Goal: Task Accomplishment & Management: Manage account settings

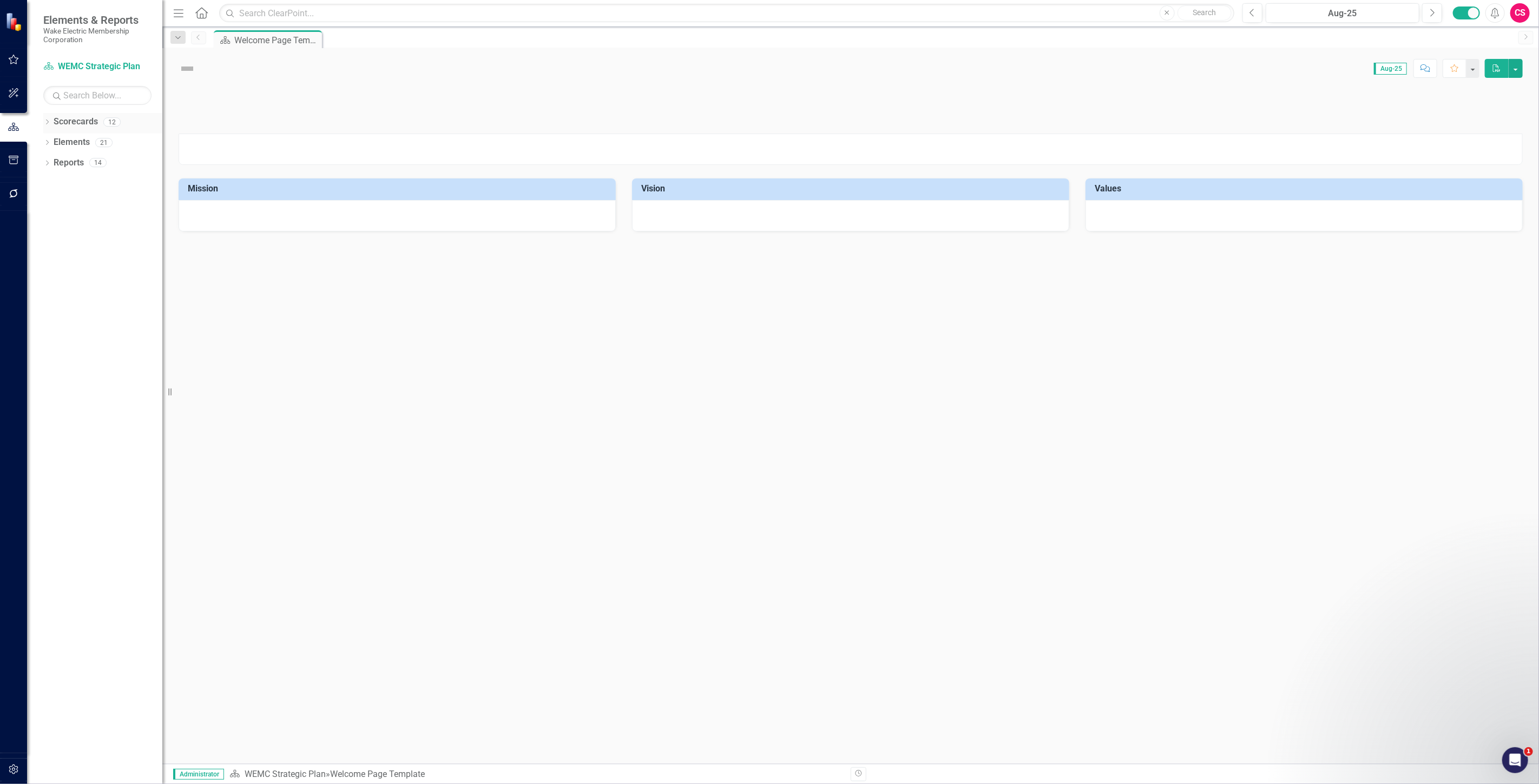
click at [68, 123] on link "Scorecards" at bounding box center [76, 122] width 45 height 13
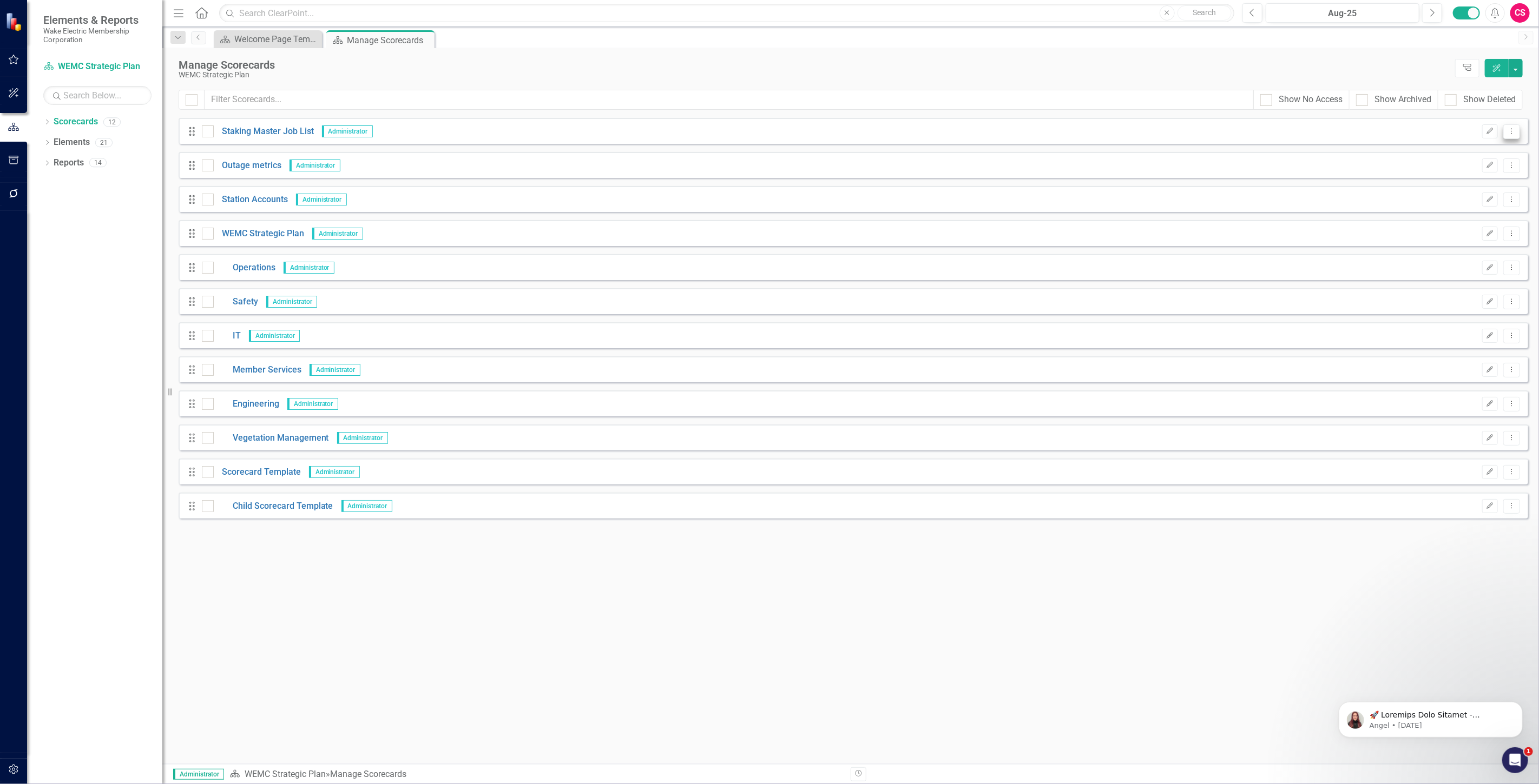
click at [1511, 133] on icon "Dropdown Menu" at bounding box center [1511, 131] width 9 height 7
click at [1459, 150] on link "Edit Edit Scorecard" at bounding box center [1460, 150] width 120 height 20
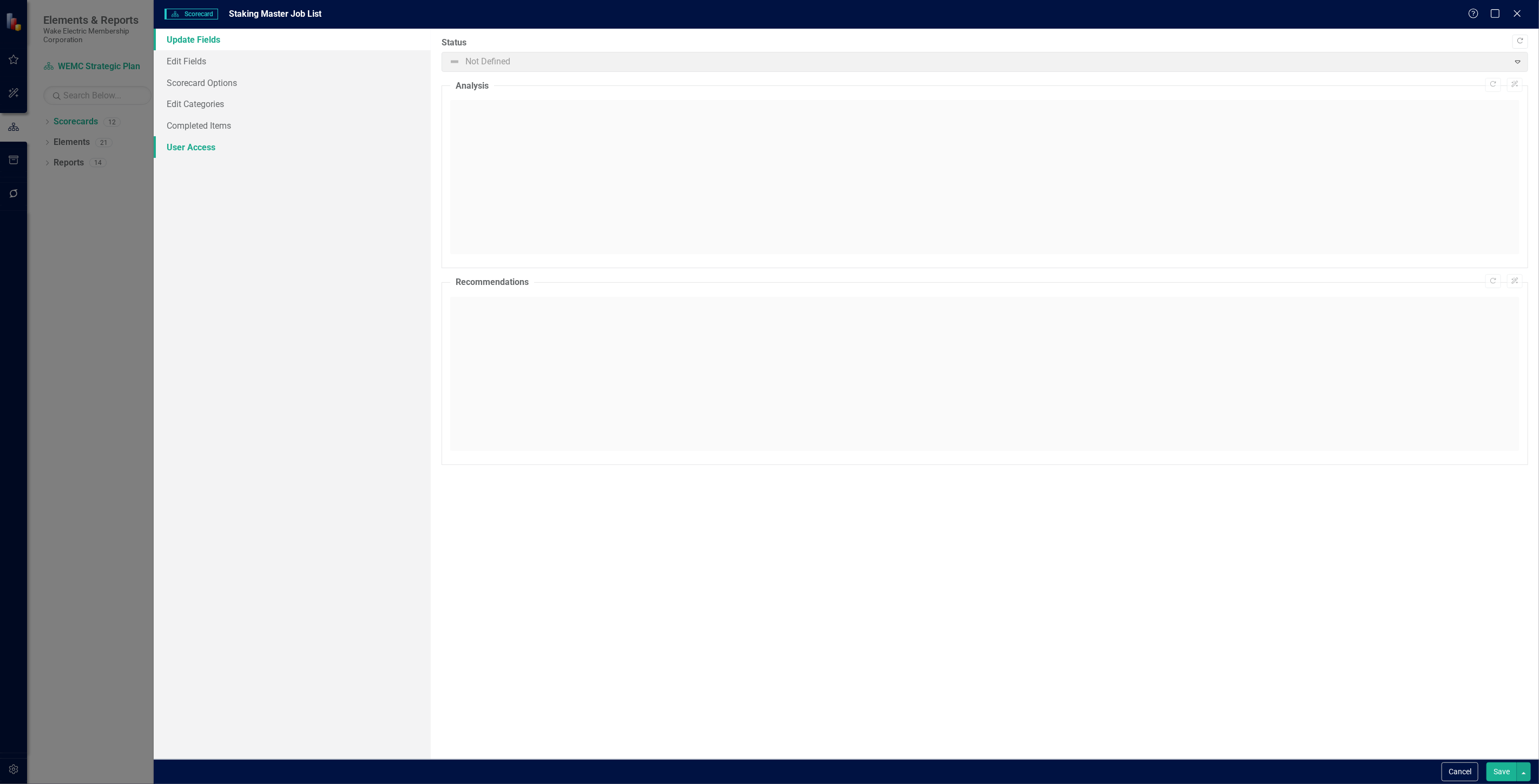
click at [199, 150] on link "User Access" at bounding box center [292, 147] width 277 height 22
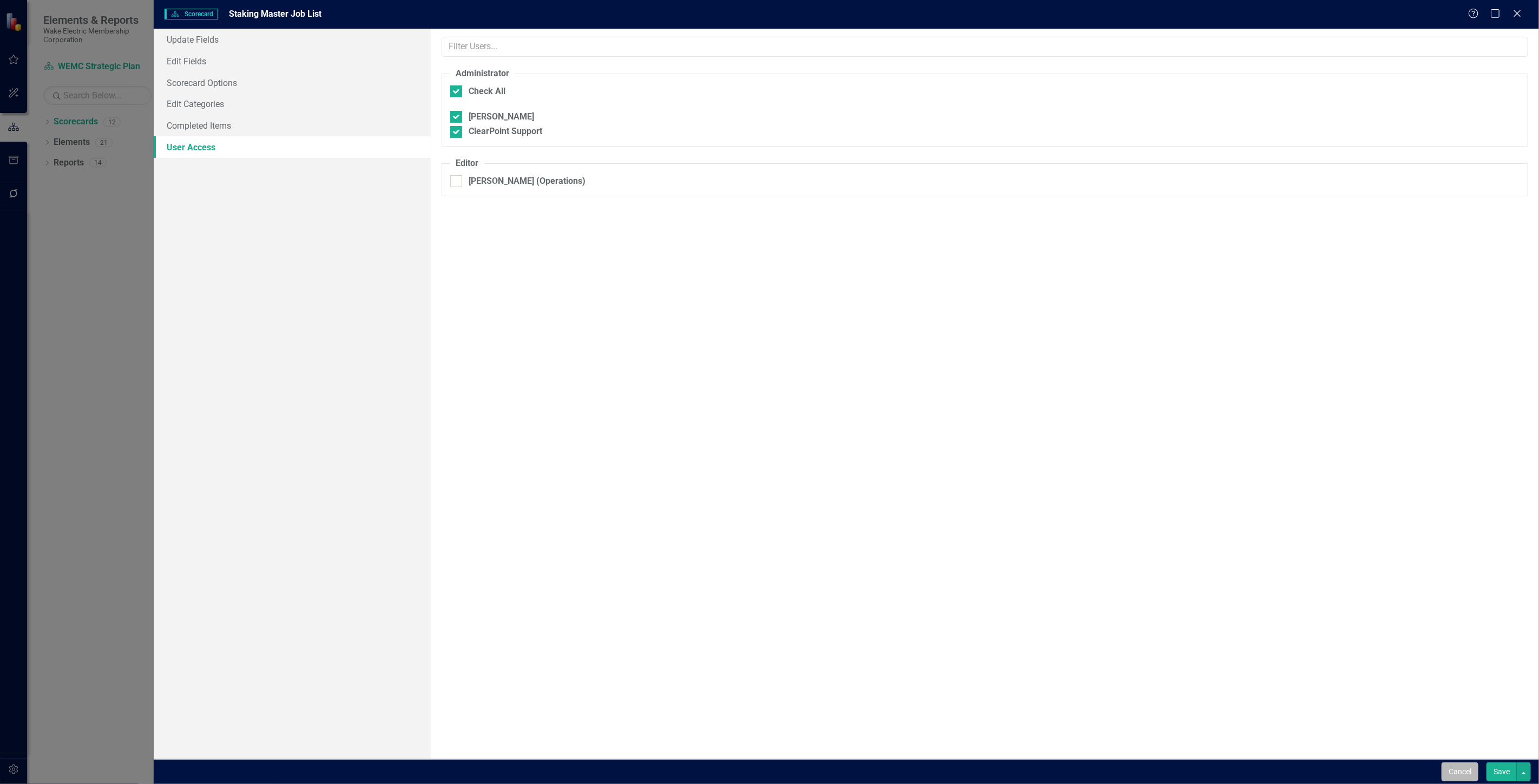
click at [1459, 766] on button "Cancel" at bounding box center [1459, 771] width 36 height 19
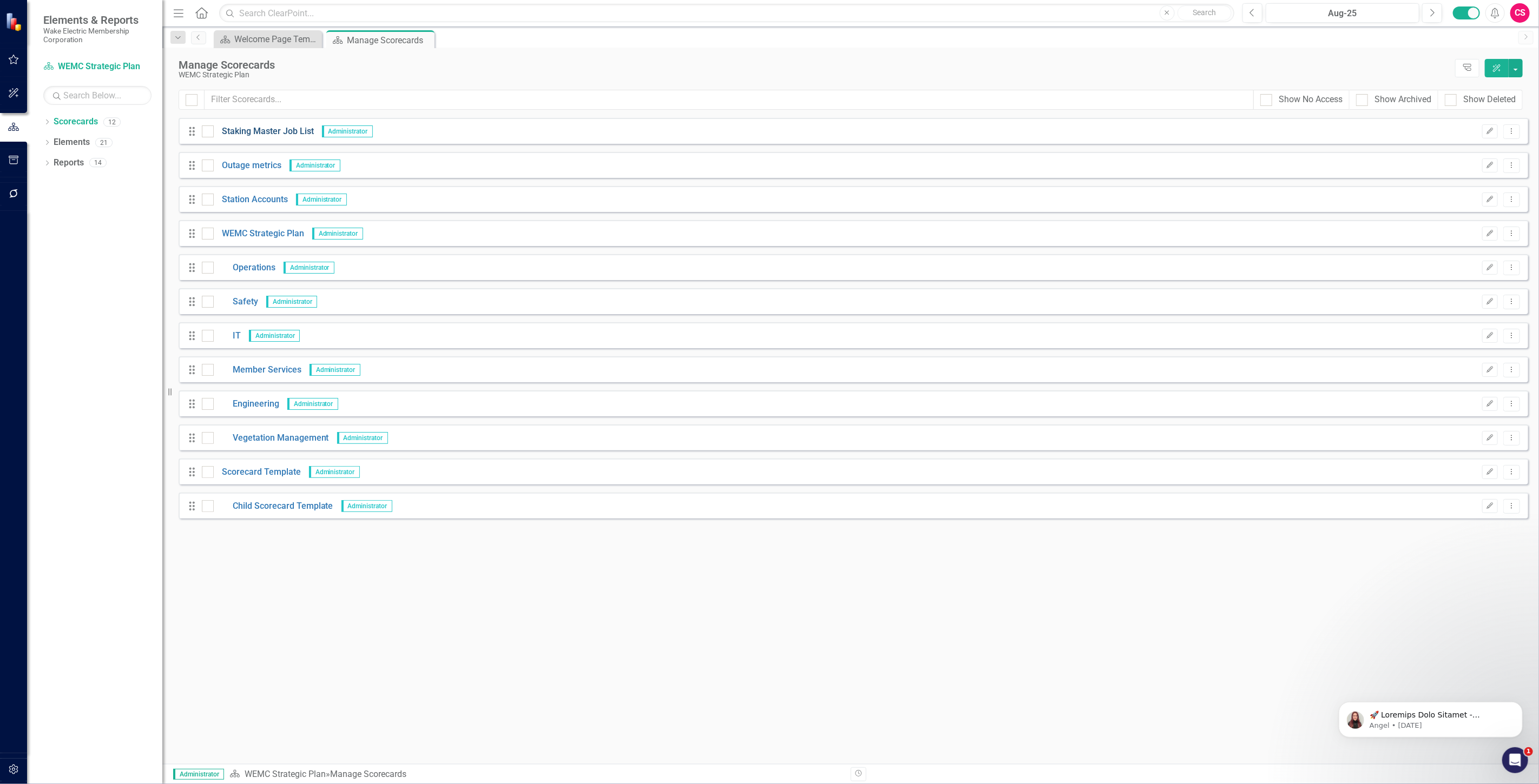
click at [273, 132] on link "Staking Master Job List" at bounding box center [263, 132] width 100 height 13
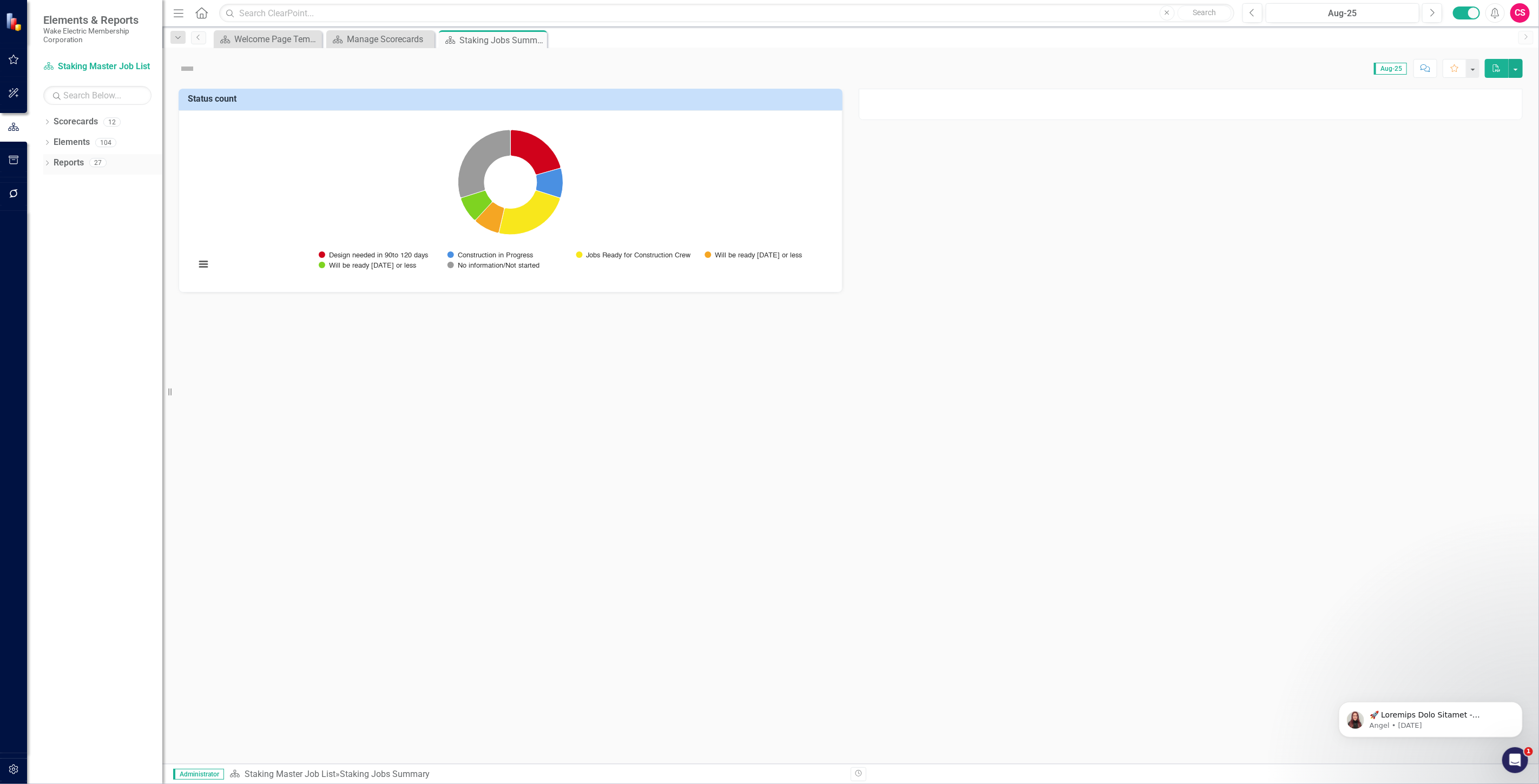
click at [67, 160] on link "Reports" at bounding box center [68, 163] width 31 height 13
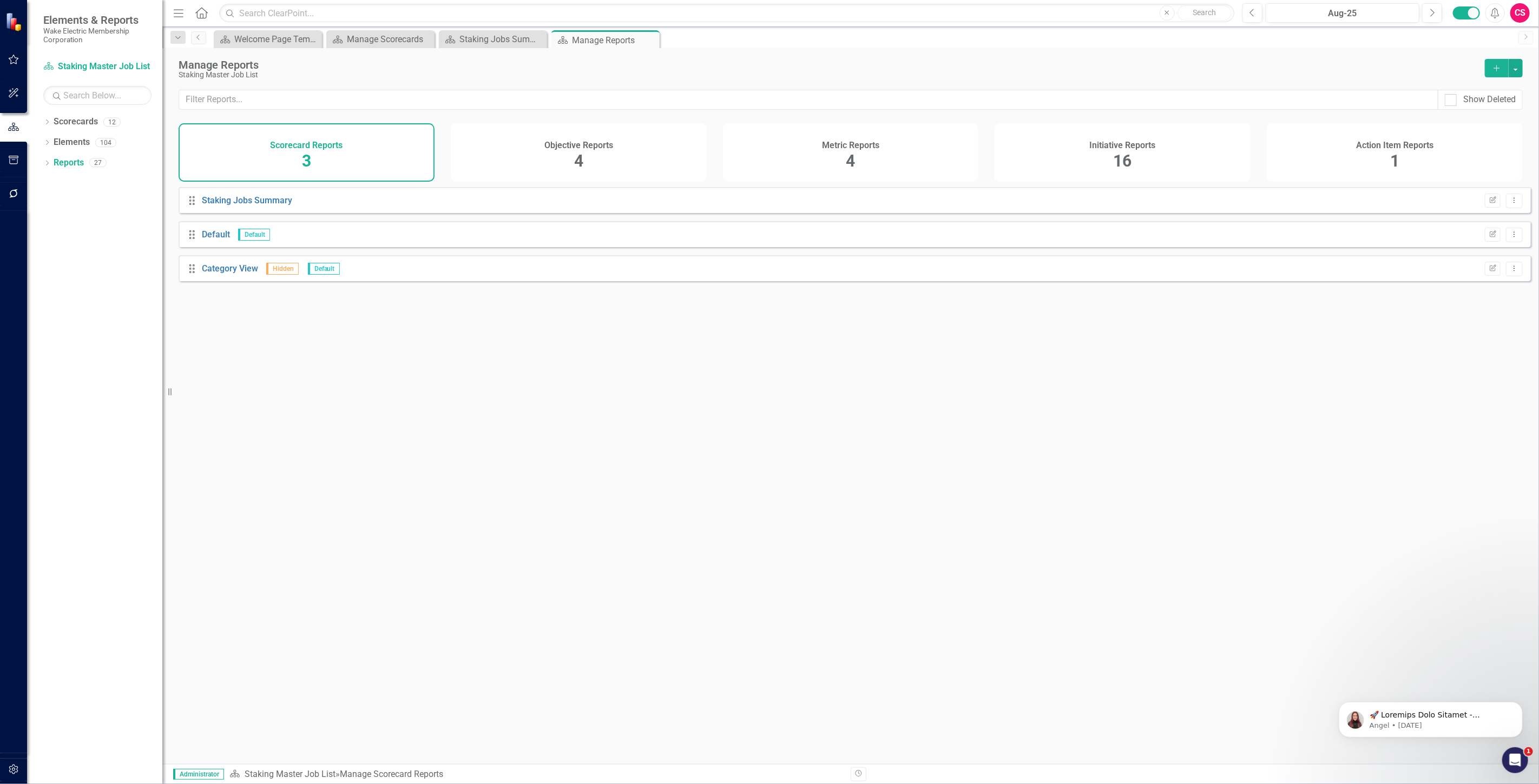
click at [883, 167] on div "Metric Reports 4" at bounding box center [851, 152] width 256 height 59
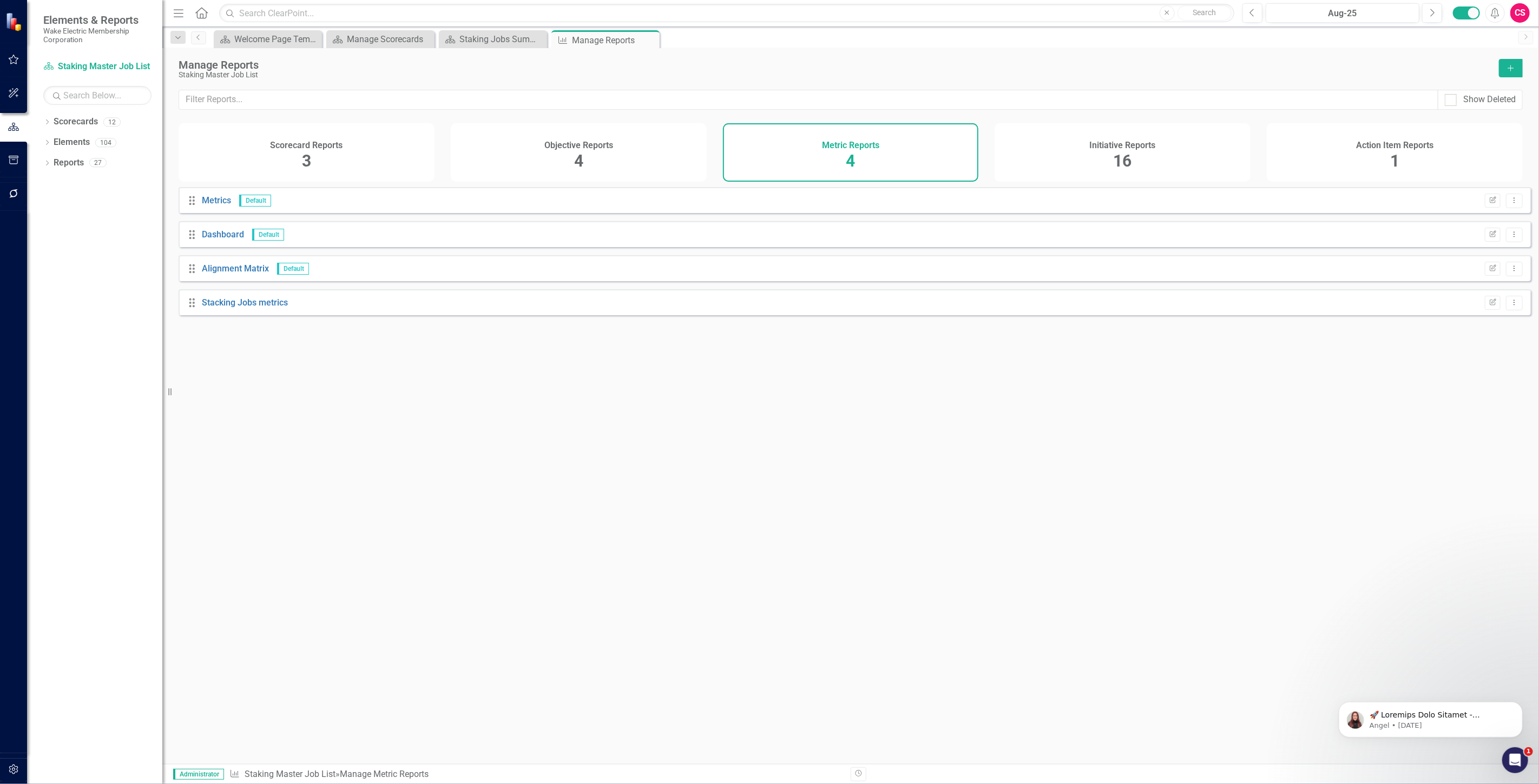
click at [1058, 169] on div "Initiative Reports 16" at bounding box center [1122, 152] width 256 height 59
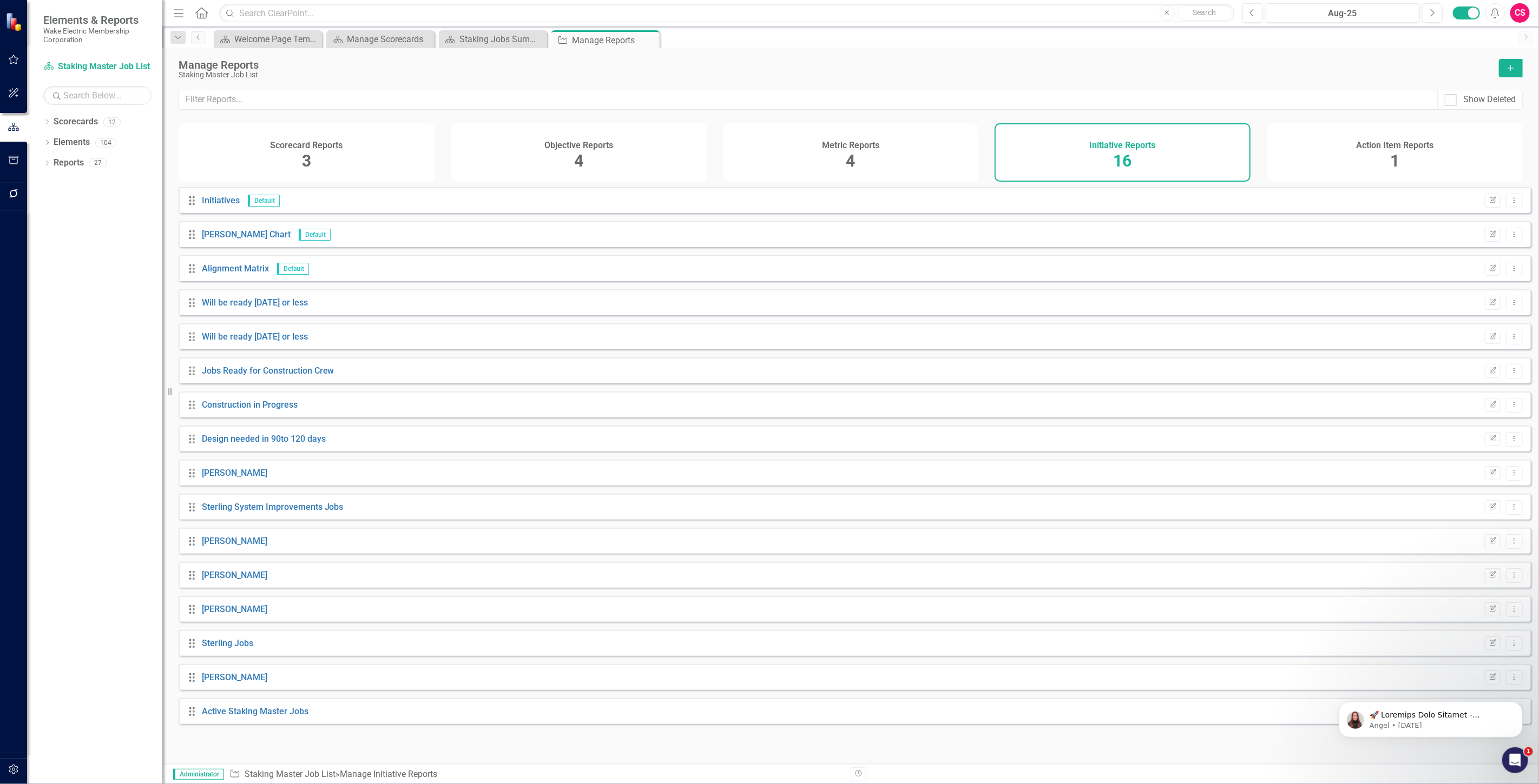
click at [314, 173] on div "Scorecard Reports 3" at bounding box center [307, 152] width 256 height 59
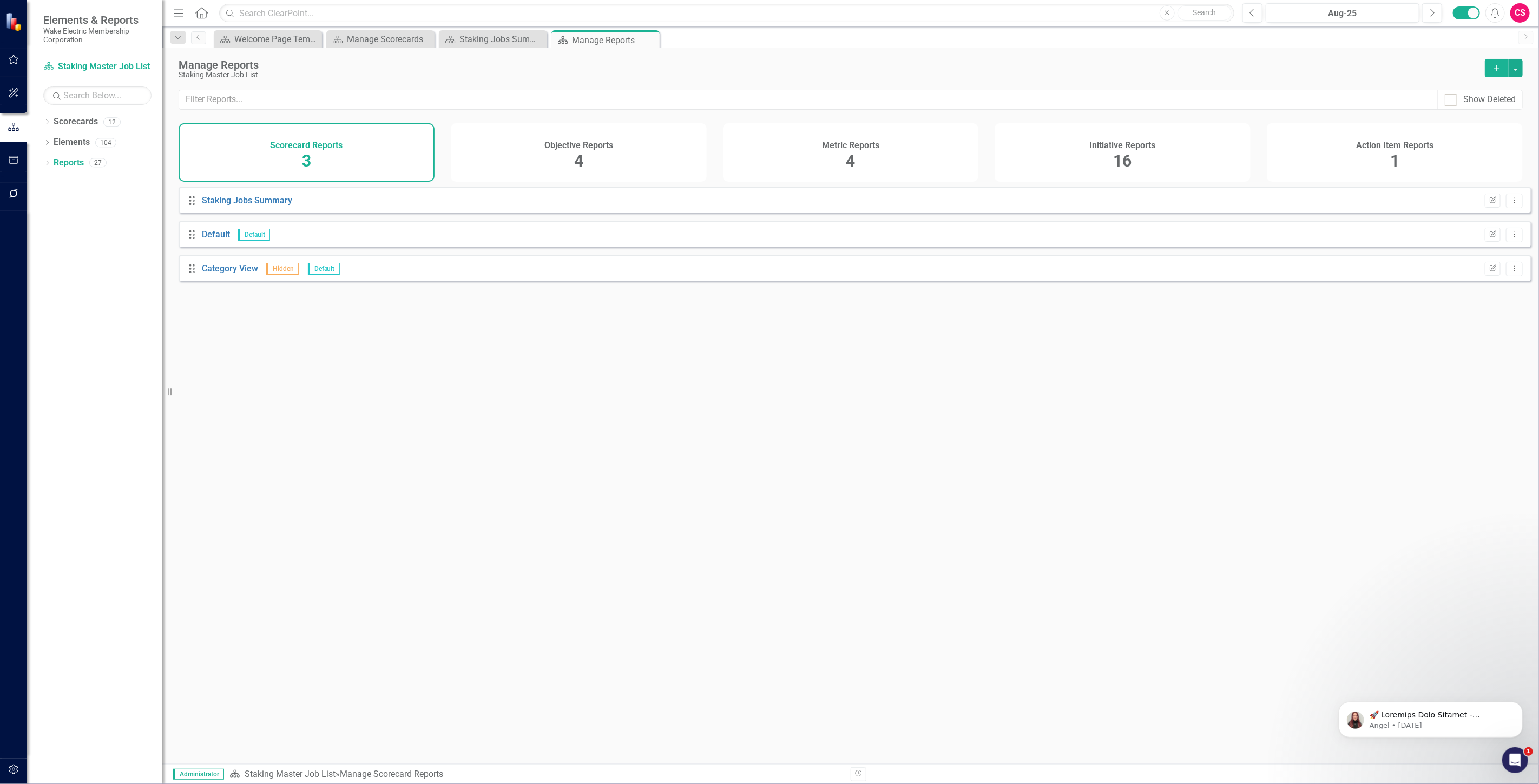
click at [1496, 66] on icon "Add" at bounding box center [1497, 68] width 10 height 7
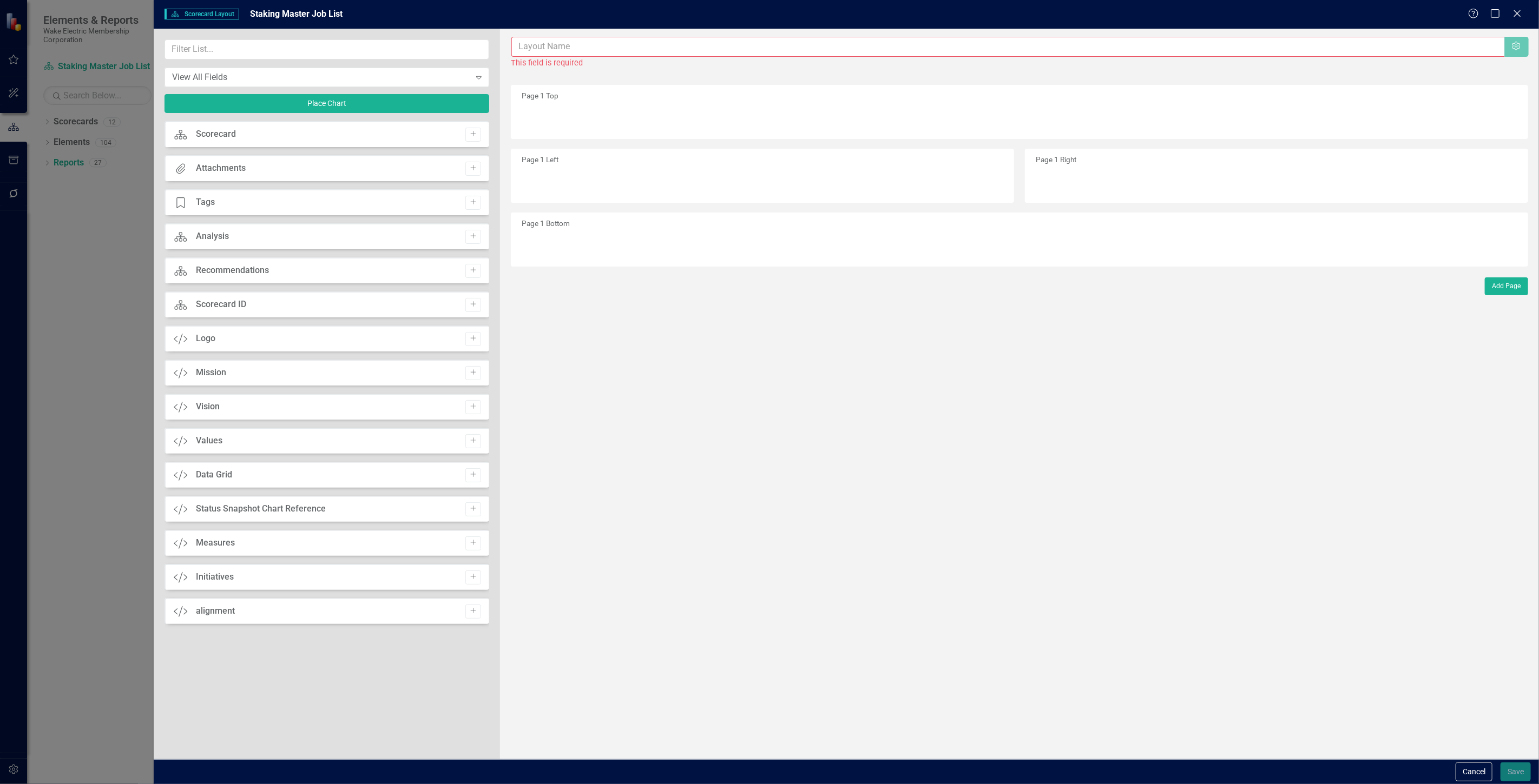
click at [549, 45] on input "text" at bounding box center [1008, 46] width 993 height 20
type input "Staking Jobs"
click at [477, 576] on icon "Add" at bounding box center [473, 576] width 8 height 7
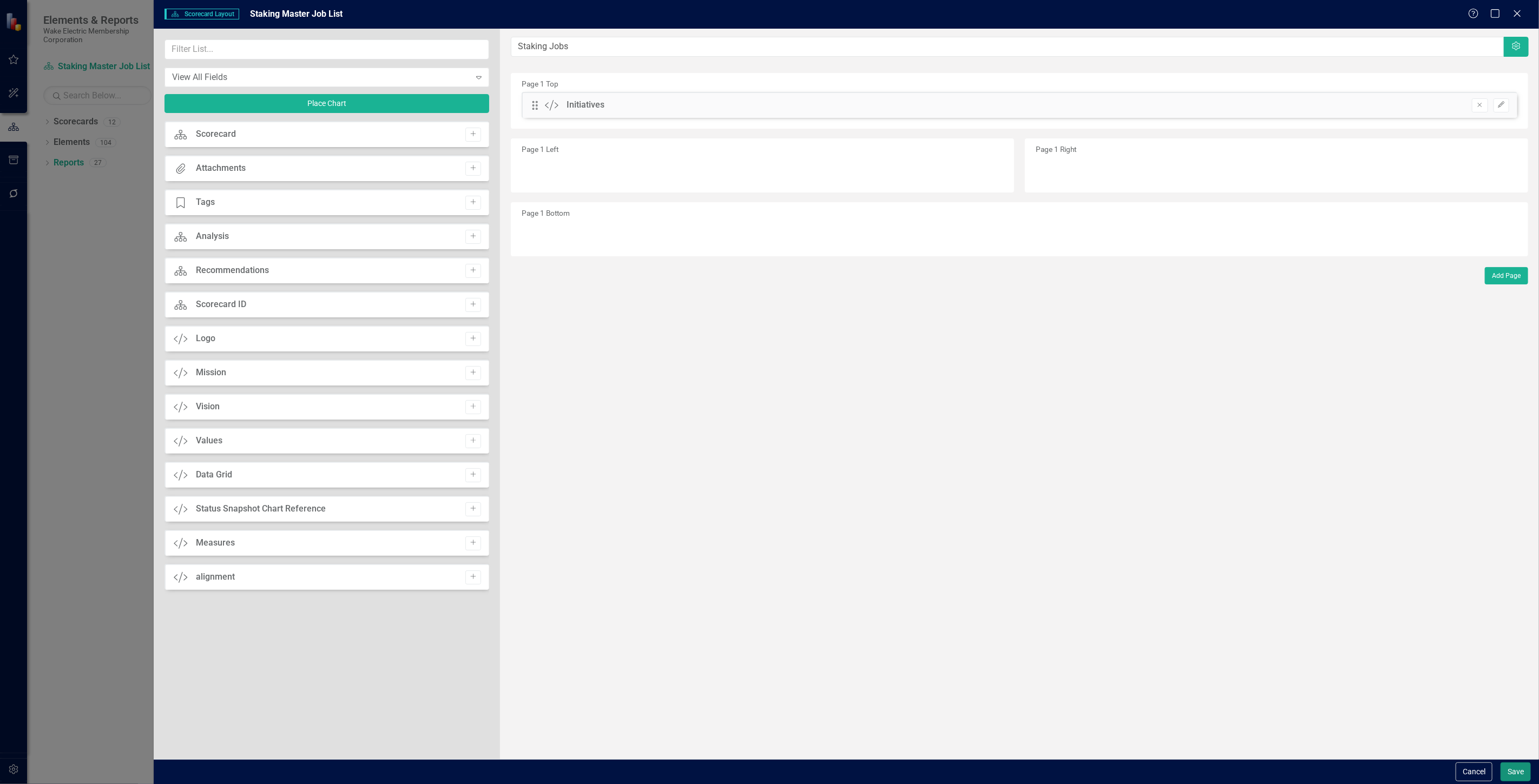
click at [1522, 770] on button "Save" at bounding box center [1515, 771] width 31 height 19
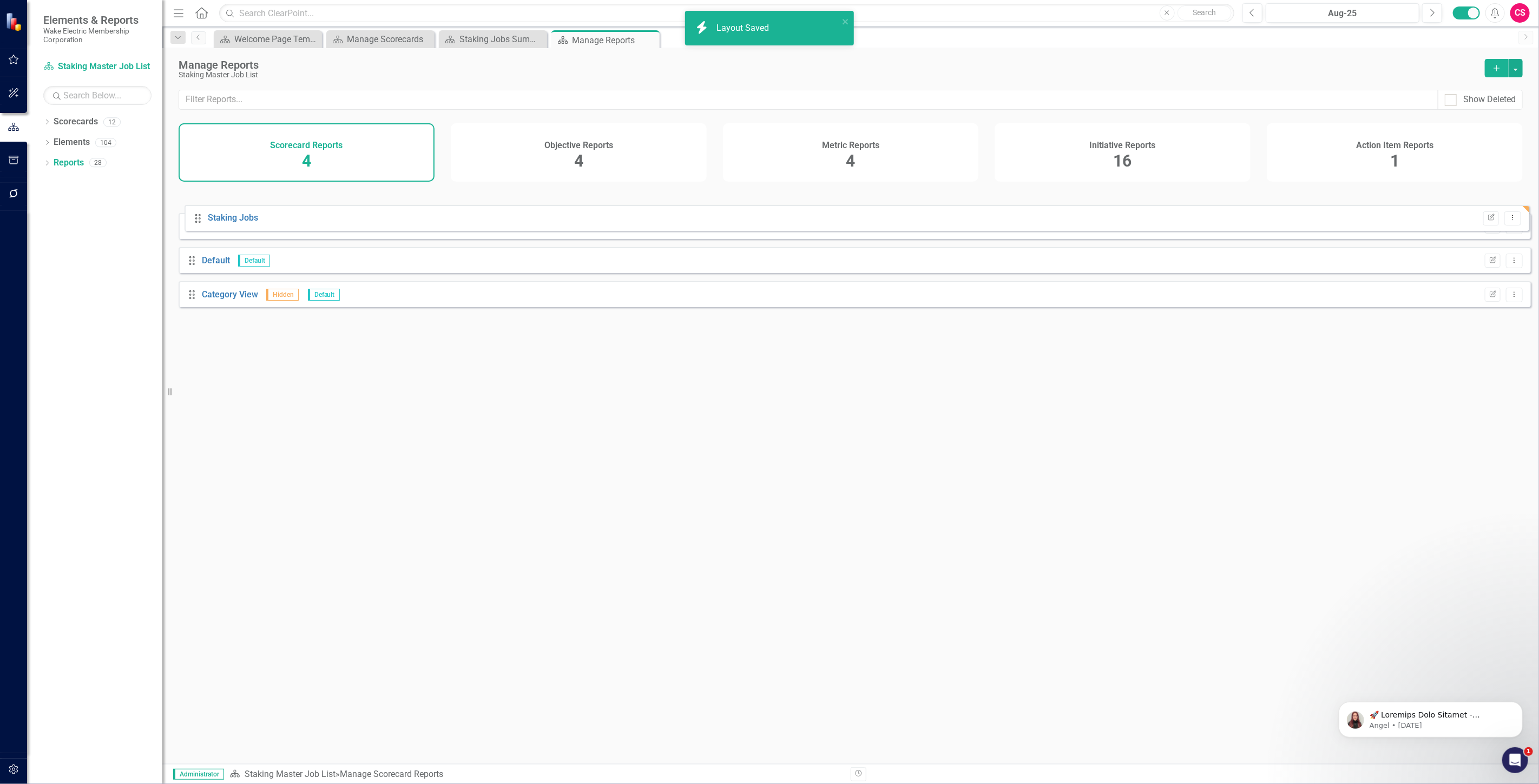
drag, startPoint x: 191, startPoint y: 310, endPoint x: 195, endPoint y: 205, distance: 105.1
click at [197, 215] on div "Drag Staking Jobs Summary Edit Report Dropdown Menu Drag Default Default Edit R…" at bounding box center [854, 251] width 1352 height 128
click at [221, 205] on link "Staking Jobs" at bounding box center [227, 200] width 51 height 10
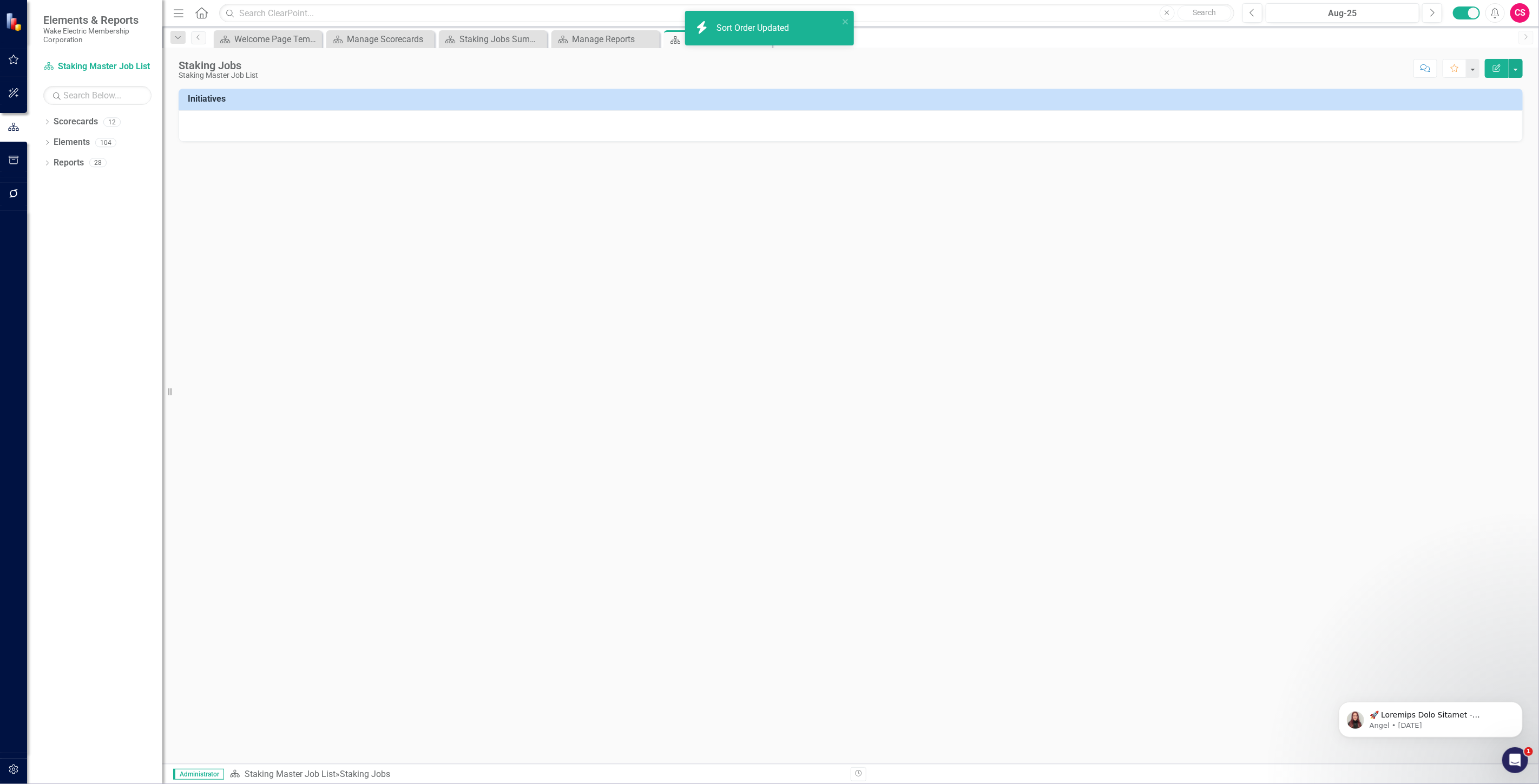
click at [1230, 119] on div at bounding box center [851, 126] width 1344 height 31
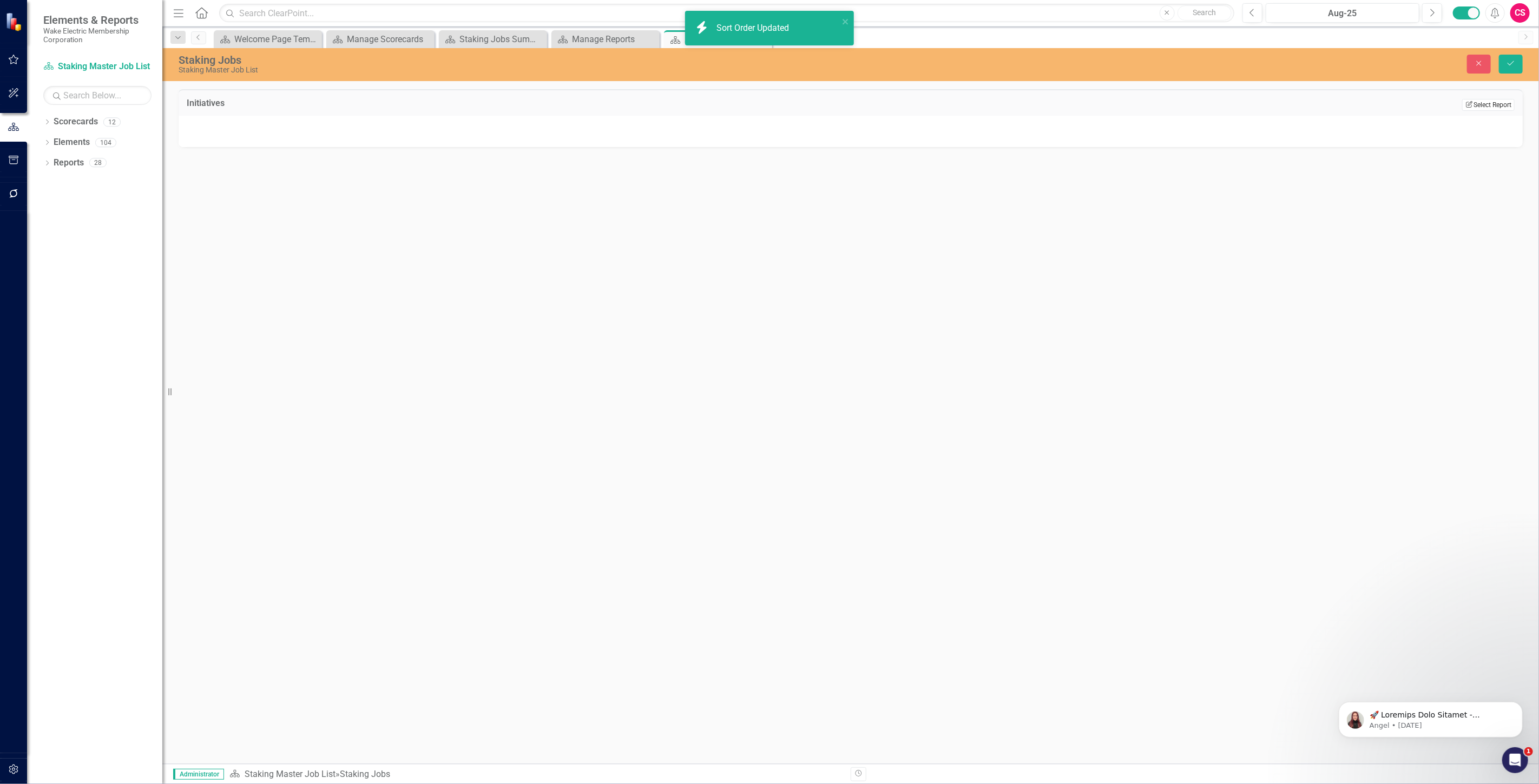
click at [1482, 101] on button "Edit Report Select Report" at bounding box center [1488, 105] width 53 height 12
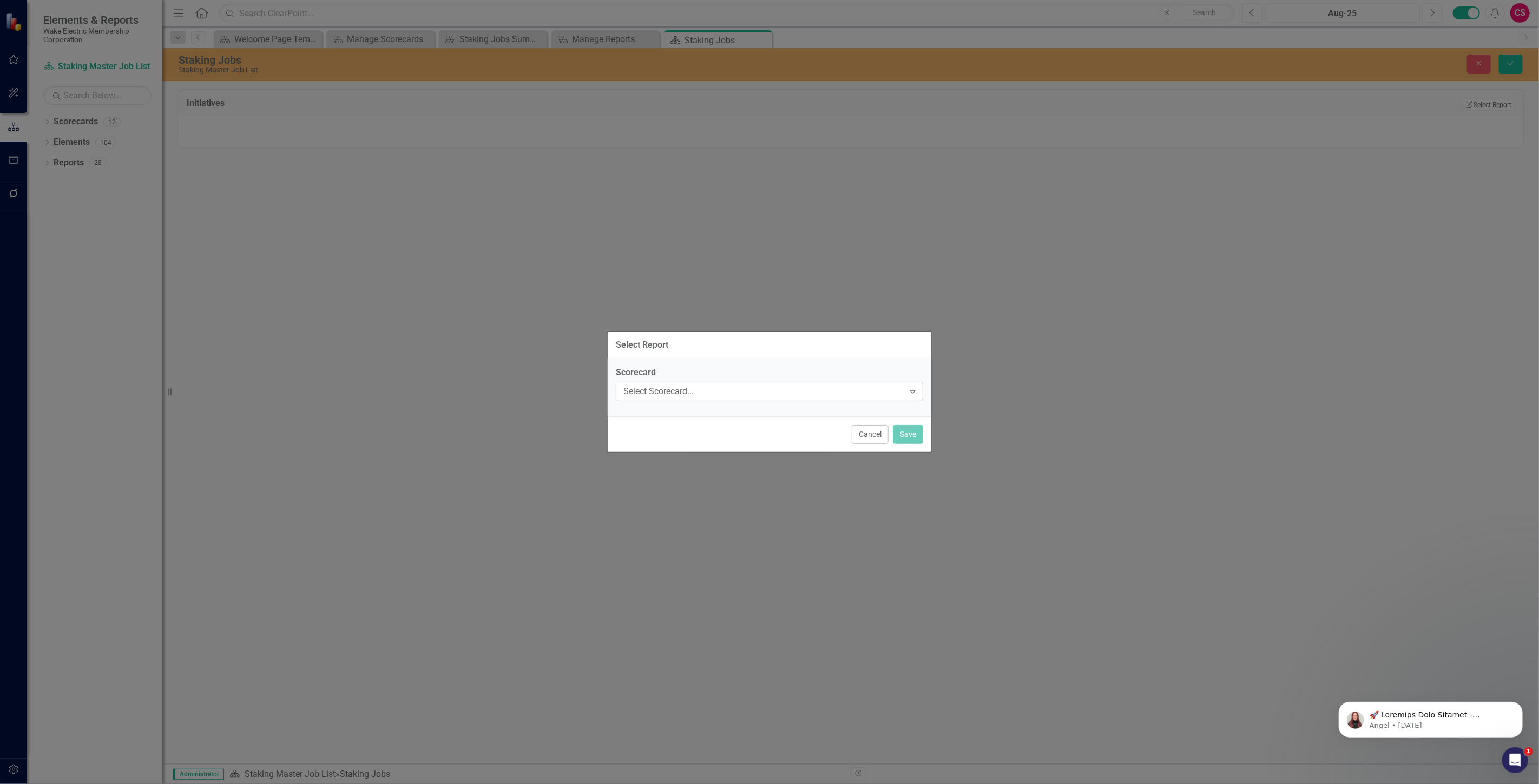
click at [673, 392] on div "Select Scorecard..." at bounding box center [764, 391] width 281 height 13
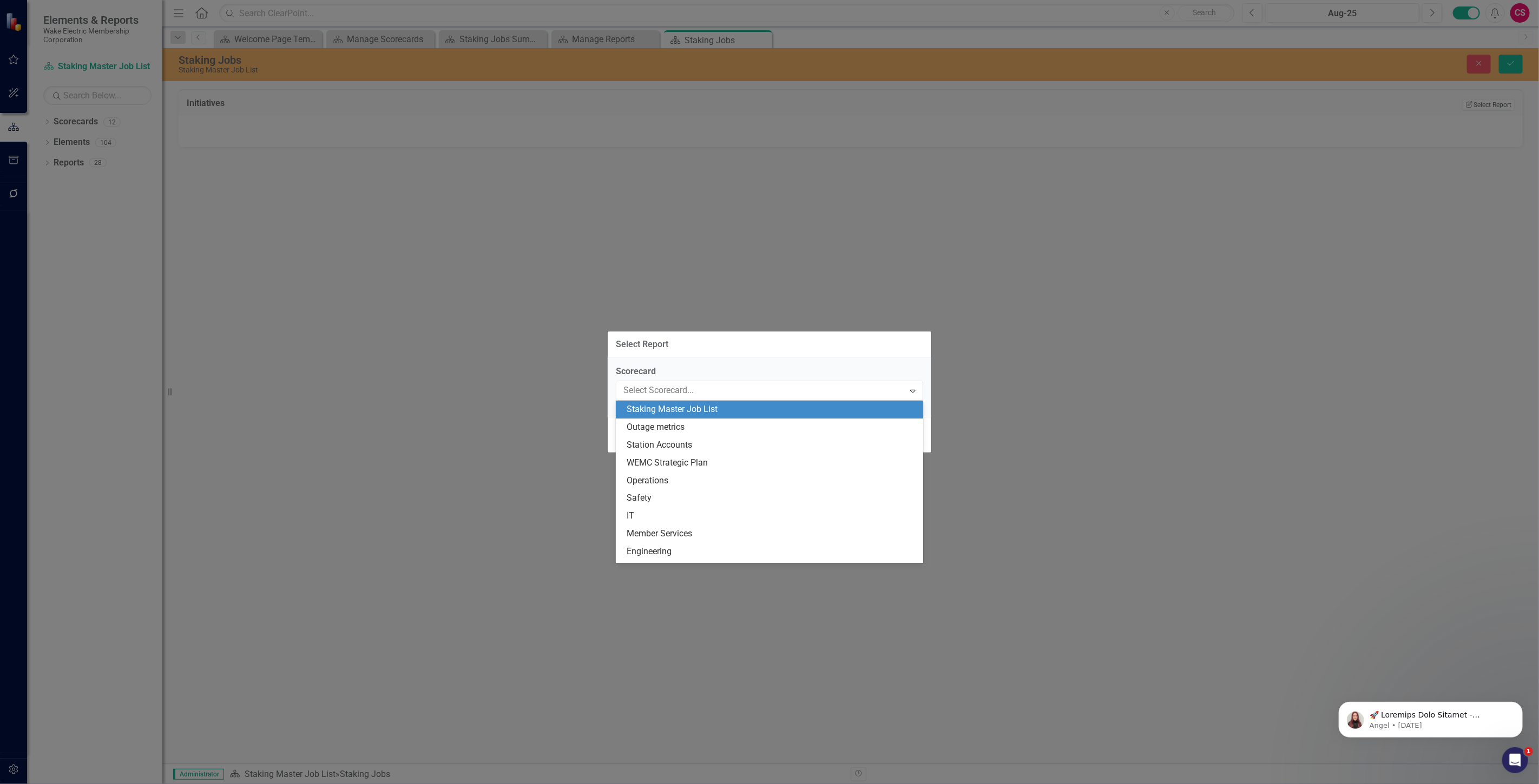
click at [673, 414] on div "Staking Master Job List" at bounding box center [772, 409] width 290 height 13
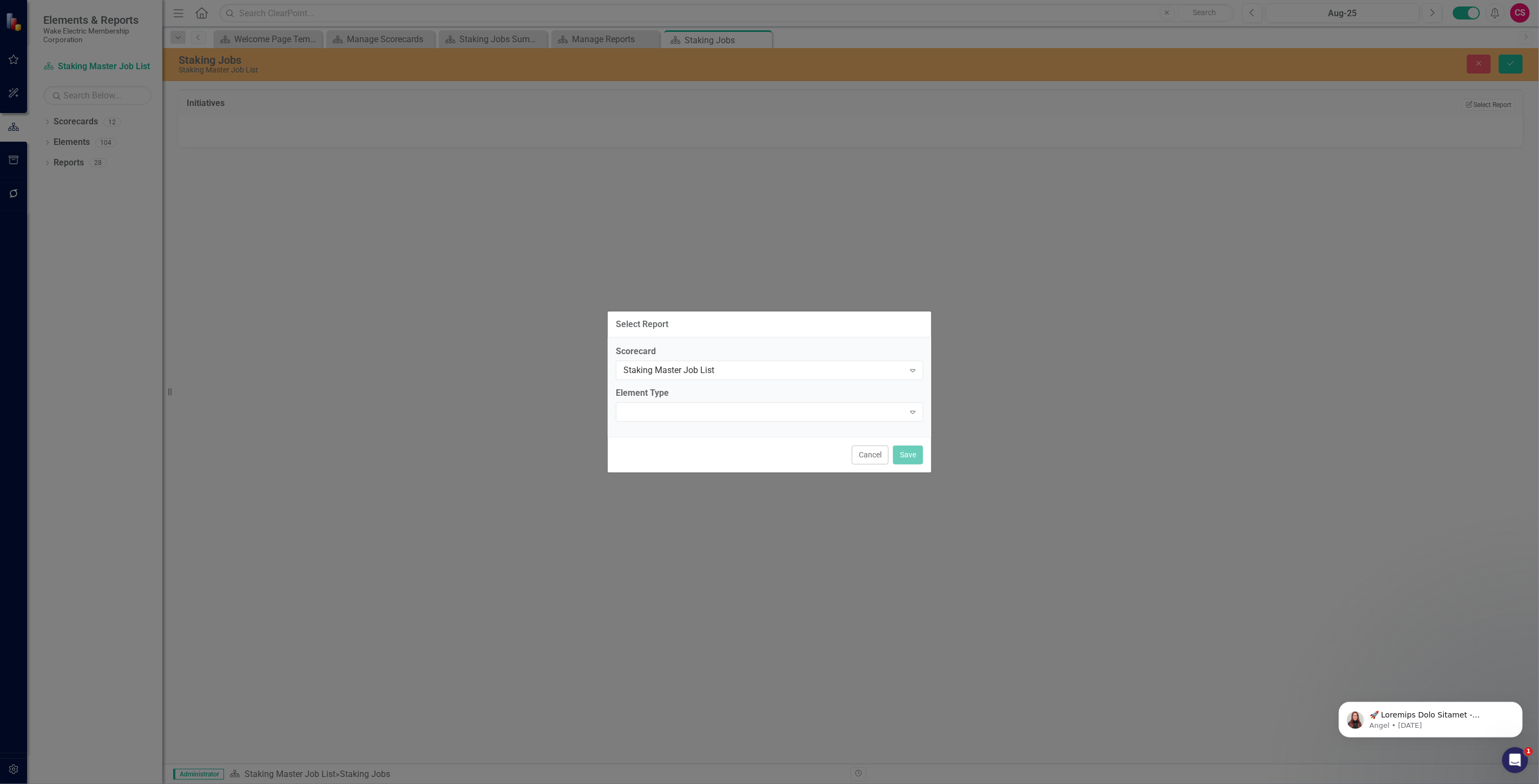
click at [670, 409] on div "Expand" at bounding box center [769, 412] width 307 height 19
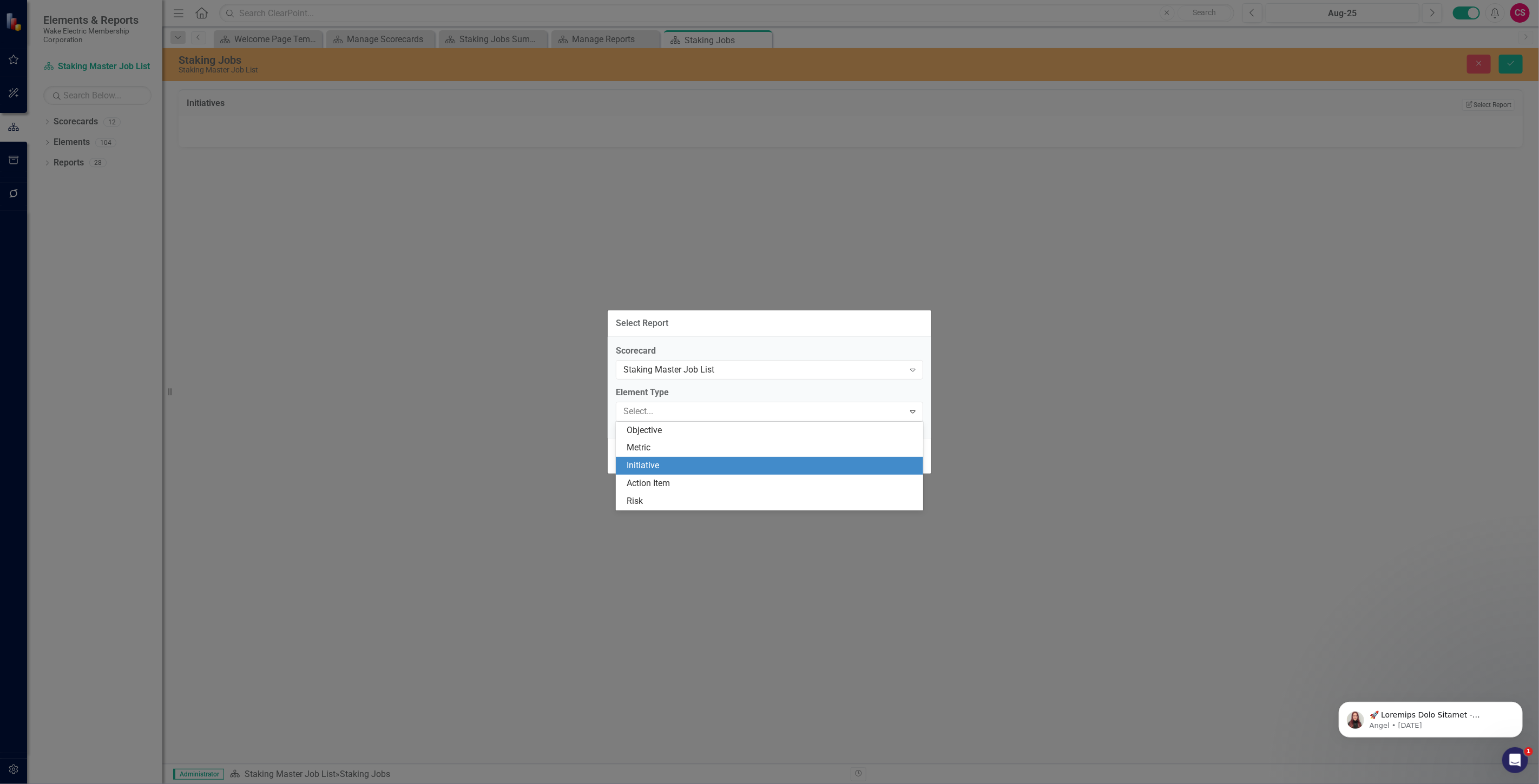
click at [665, 467] on div "Initiative" at bounding box center [772, 466] width 290 height 13
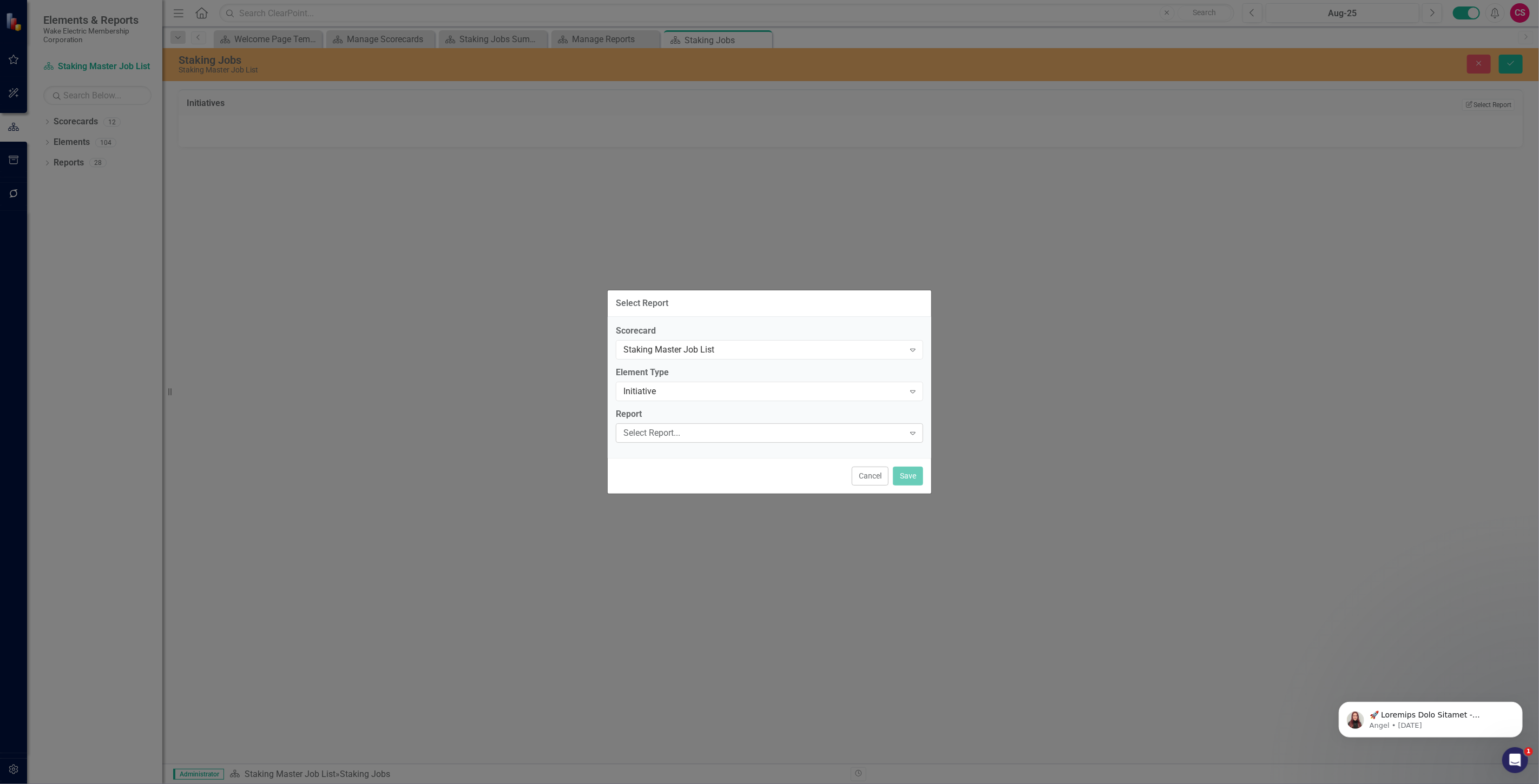
click at [662, 424] on div "Select Report... Expand" at bounding box center [769, 433] width 307 height 19
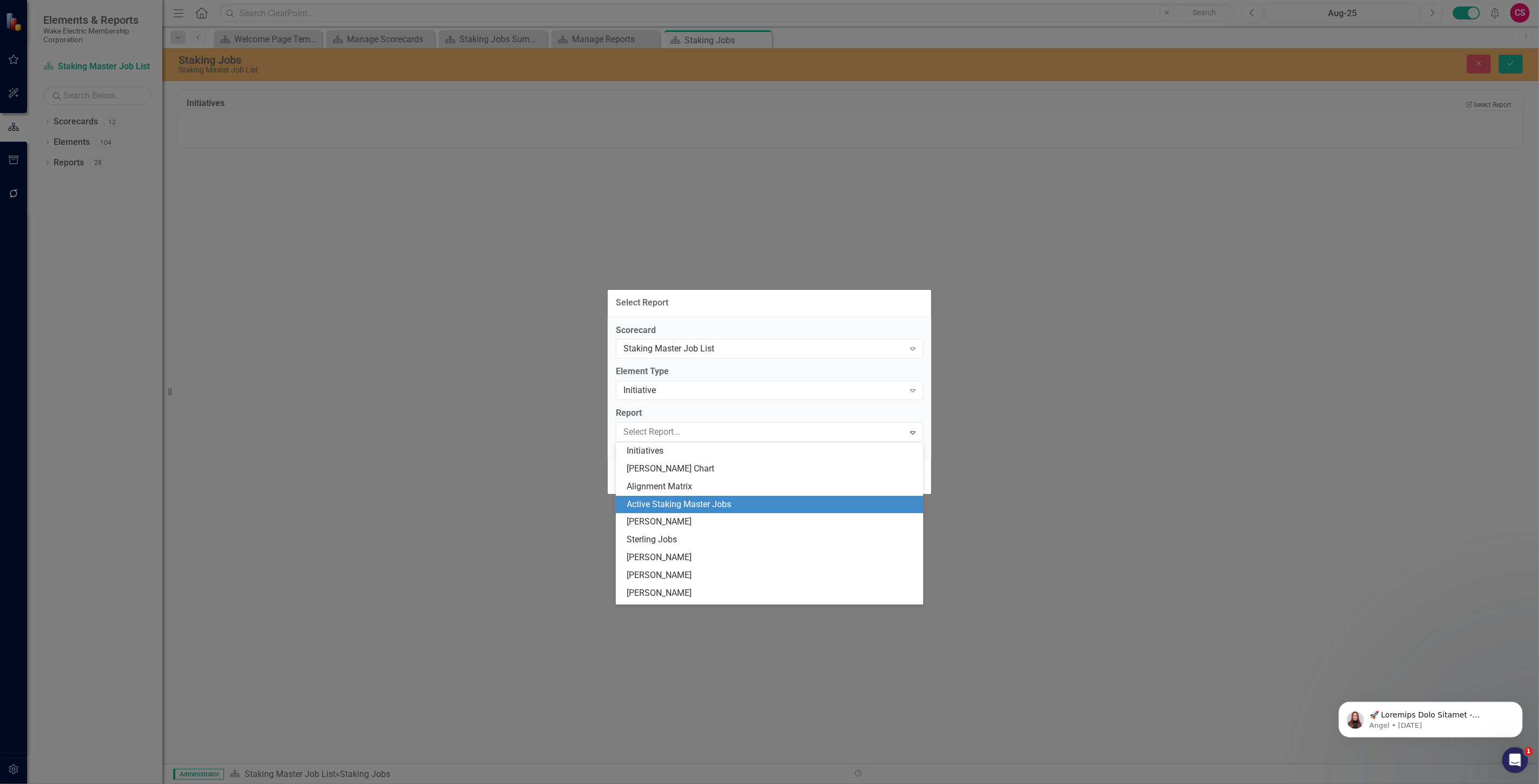
click at [698, 505] on div "Active Staking Master Jobs" at bounding box center [772, 504] width 290 height 13
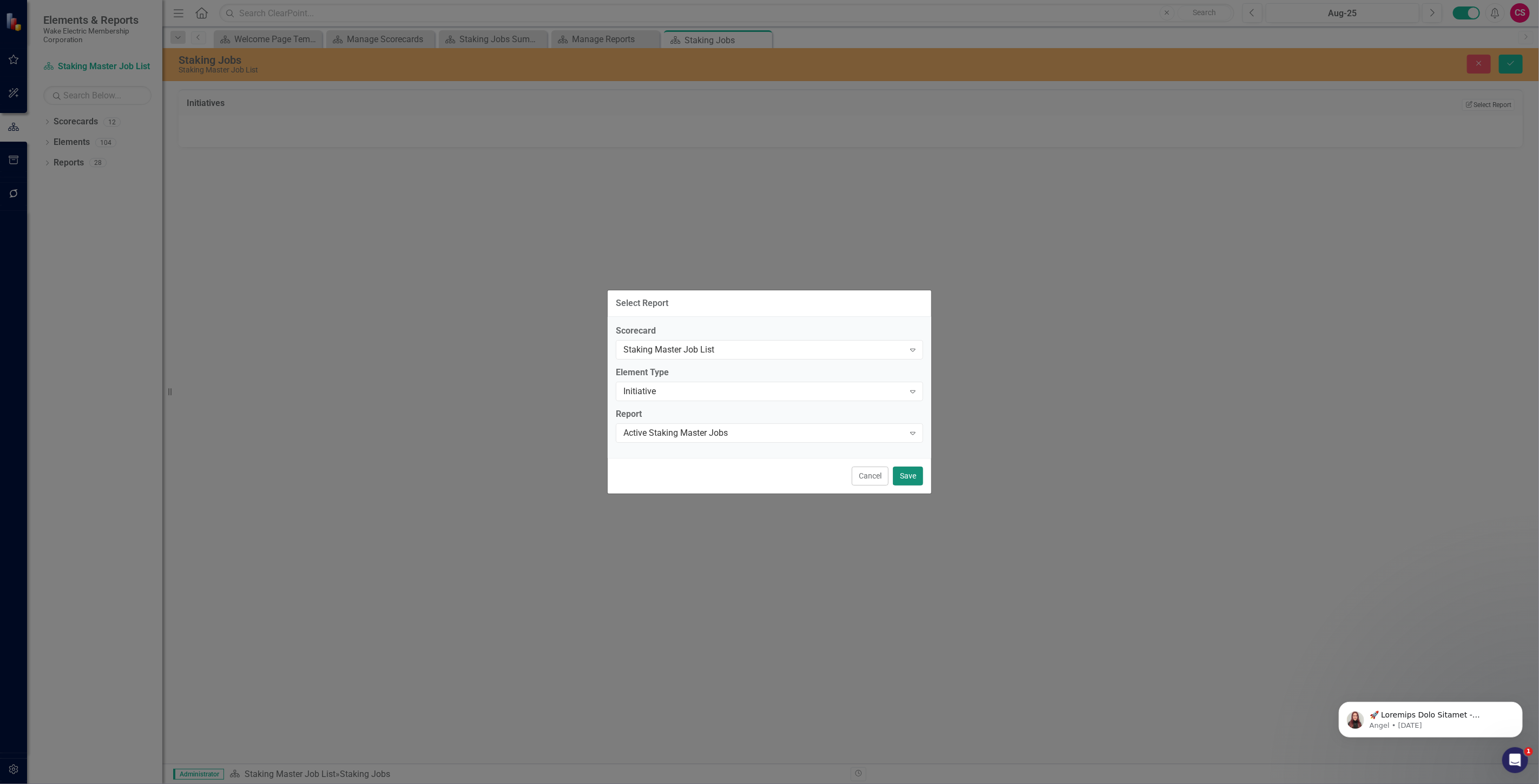
click at [912, 473] on button "Save" at bounding box center [908, 475] width 31 height 19
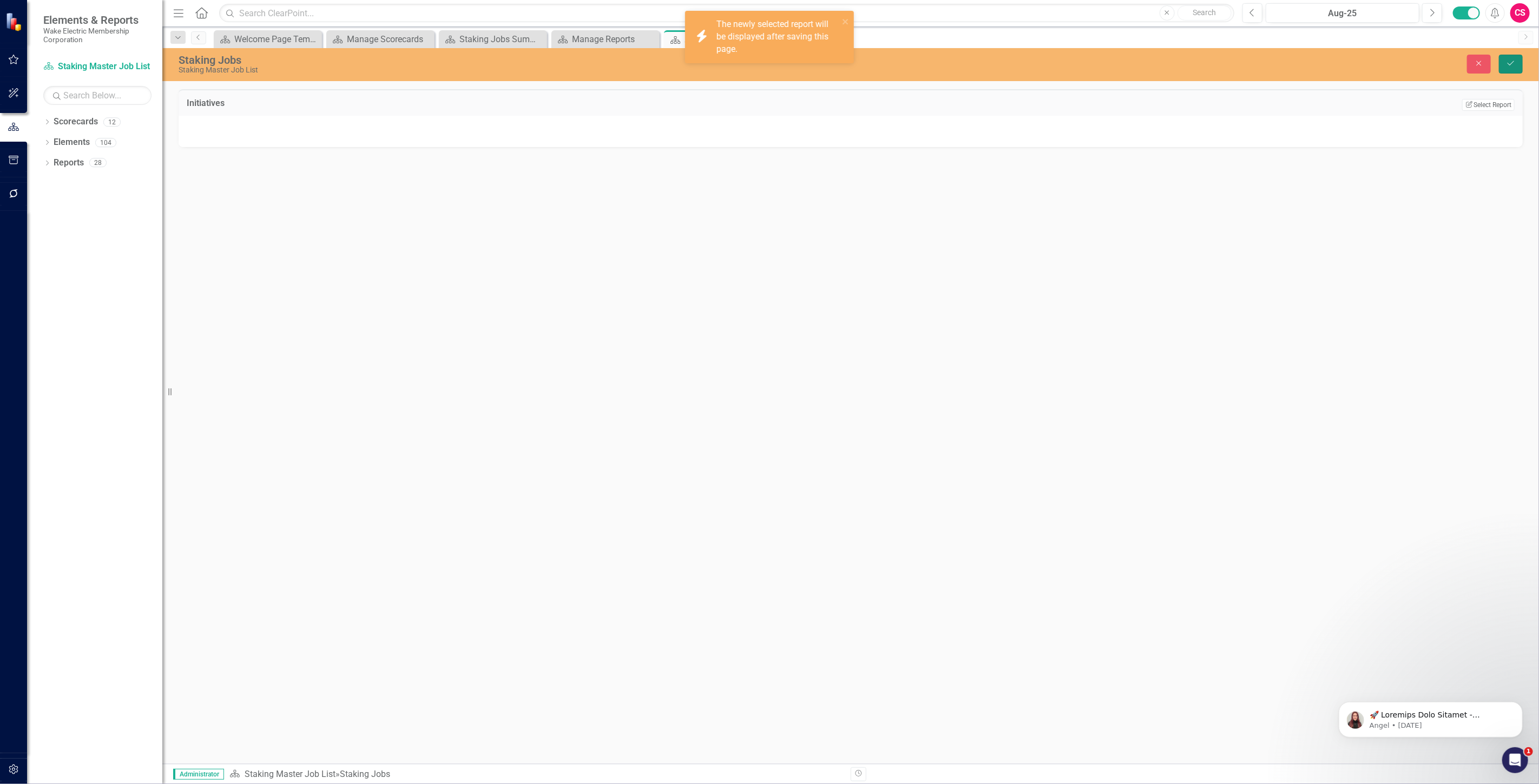
click at [1506, 60] on button "Save" at bounding box center [1511, 63] width 24 height 19
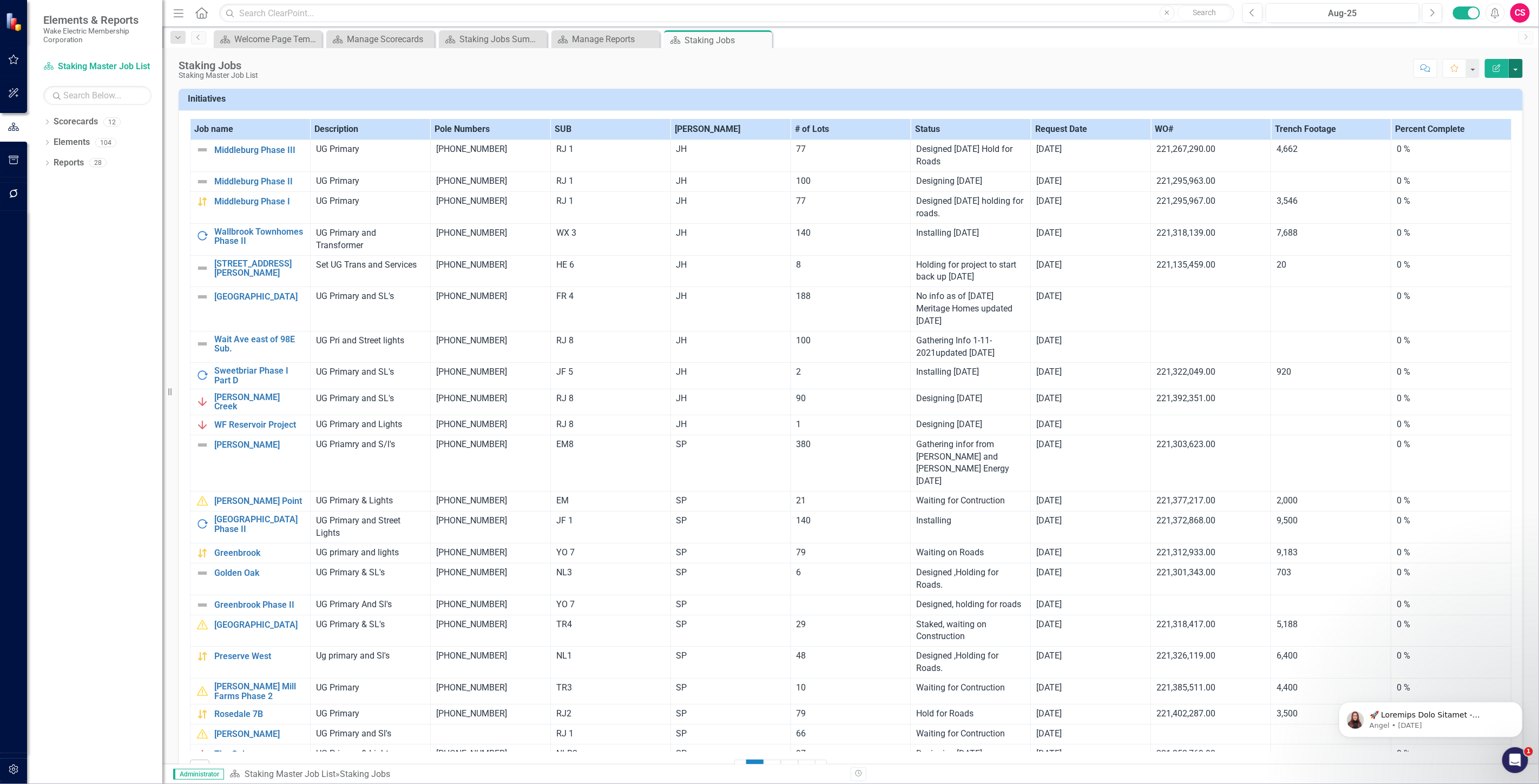
click at [1516, 66] on button "button" at bounding box center [1515, 68] width 14 height 19
click at [1496, 106] on link "Edit Report Edit Layout" at bounding box center [1479, 108] width 88 height 20
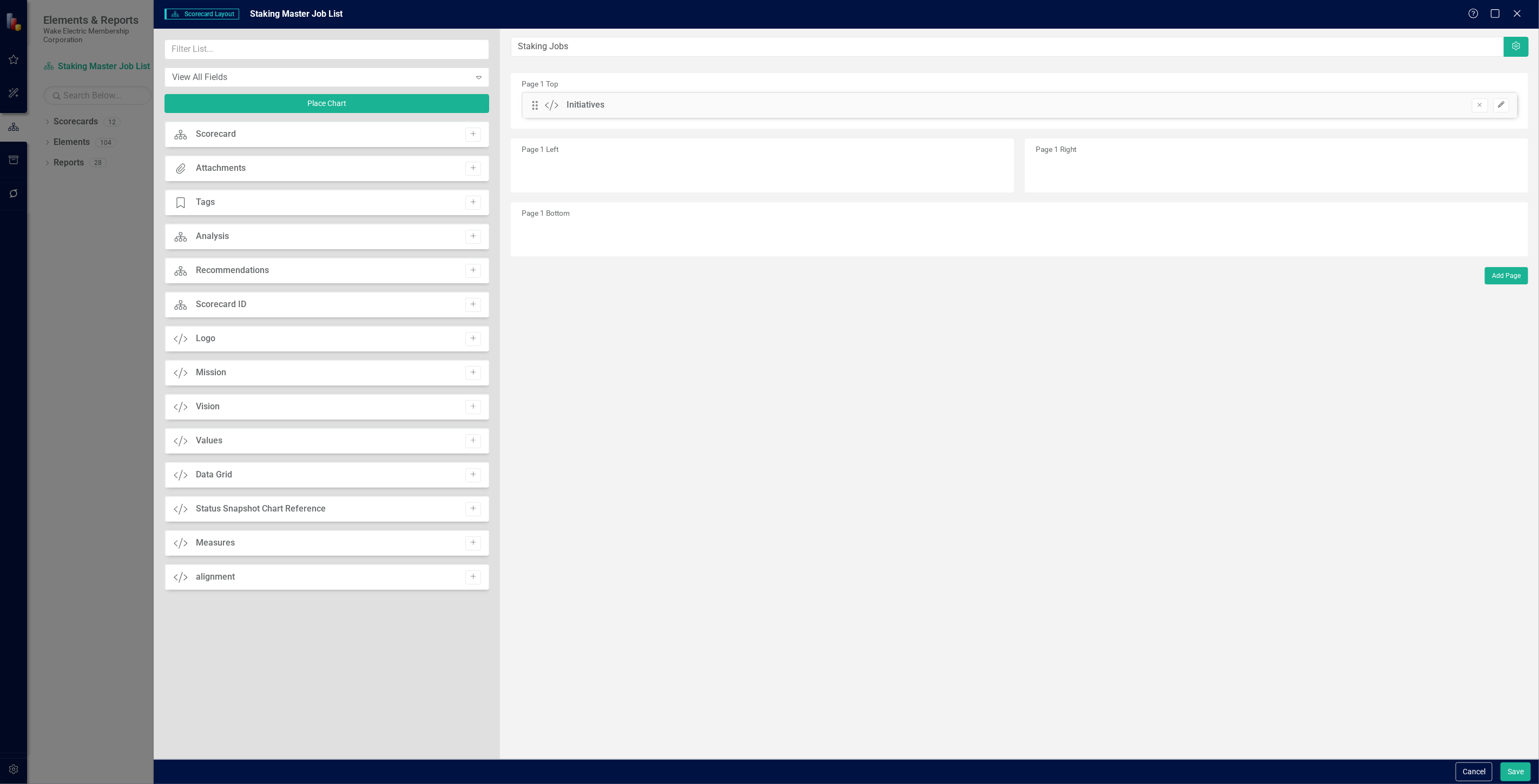
click at [1506, 103] on button "Edit" at bounding box center [1501, 105] width 16 height 14
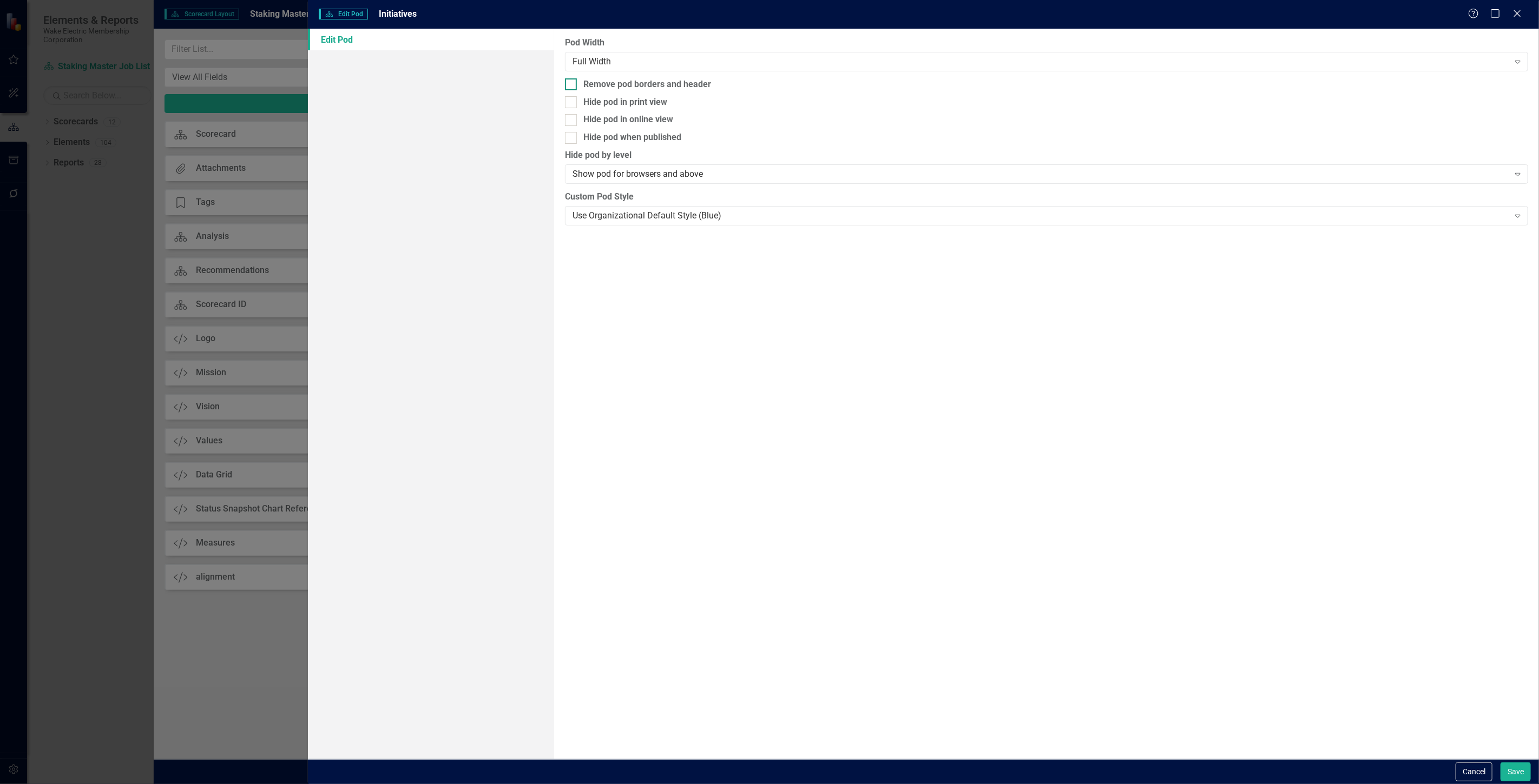
click at [1080, 79] on div "Remove pod borders and header" at bounding box center [1046, 84] width 963 height 13
click at [572, 79] on input "Remove pod borders and header" at bounding box center [568, 81] width 7 height 7
checkbox input "true"
click at [1514, 768] on button "Save" at bounding box center [1515, 771] width 31 height 19
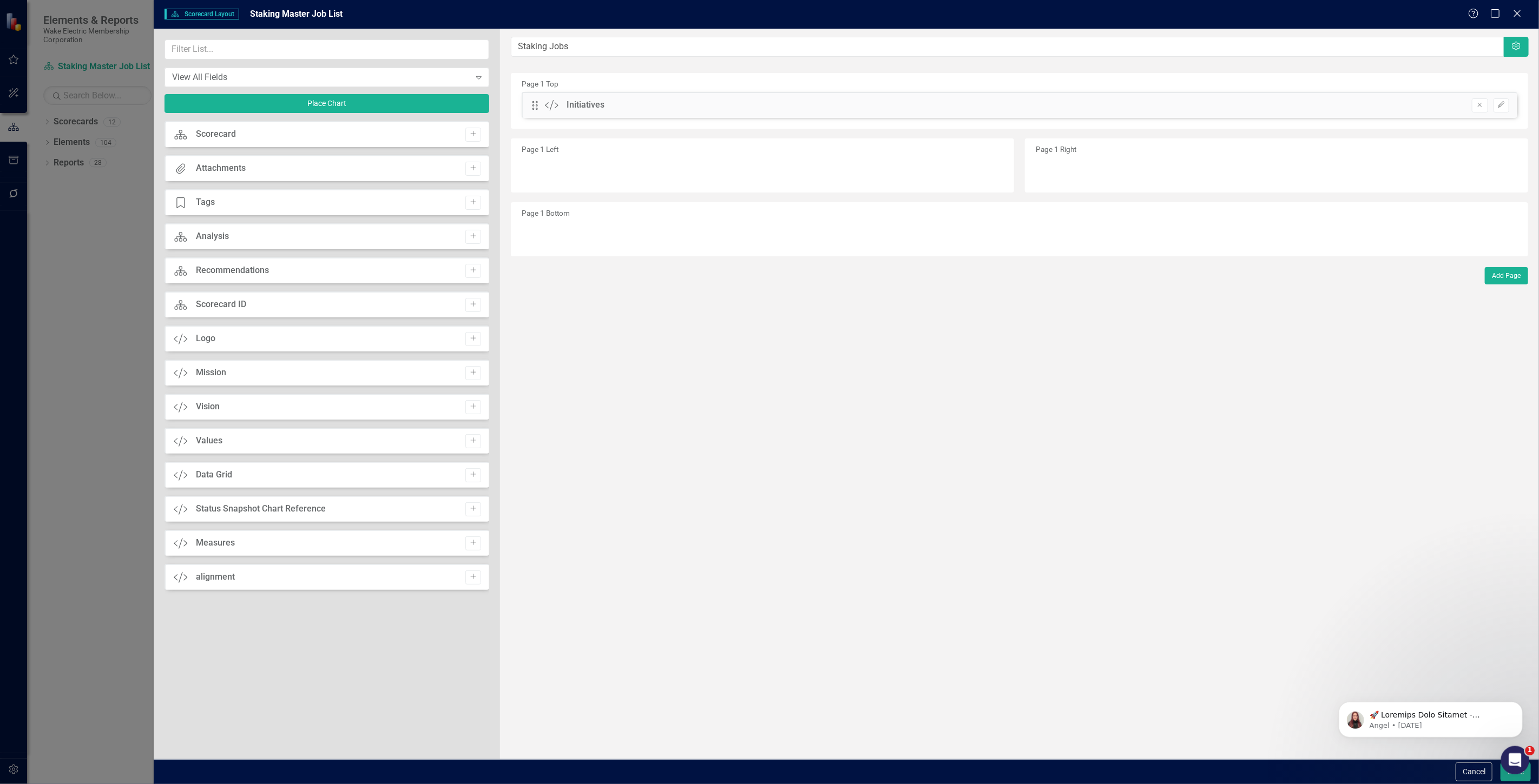
click at [1503, 771] on div "Open Intercom Messenger" at bounding box center [1513, 759] width 26 height 26
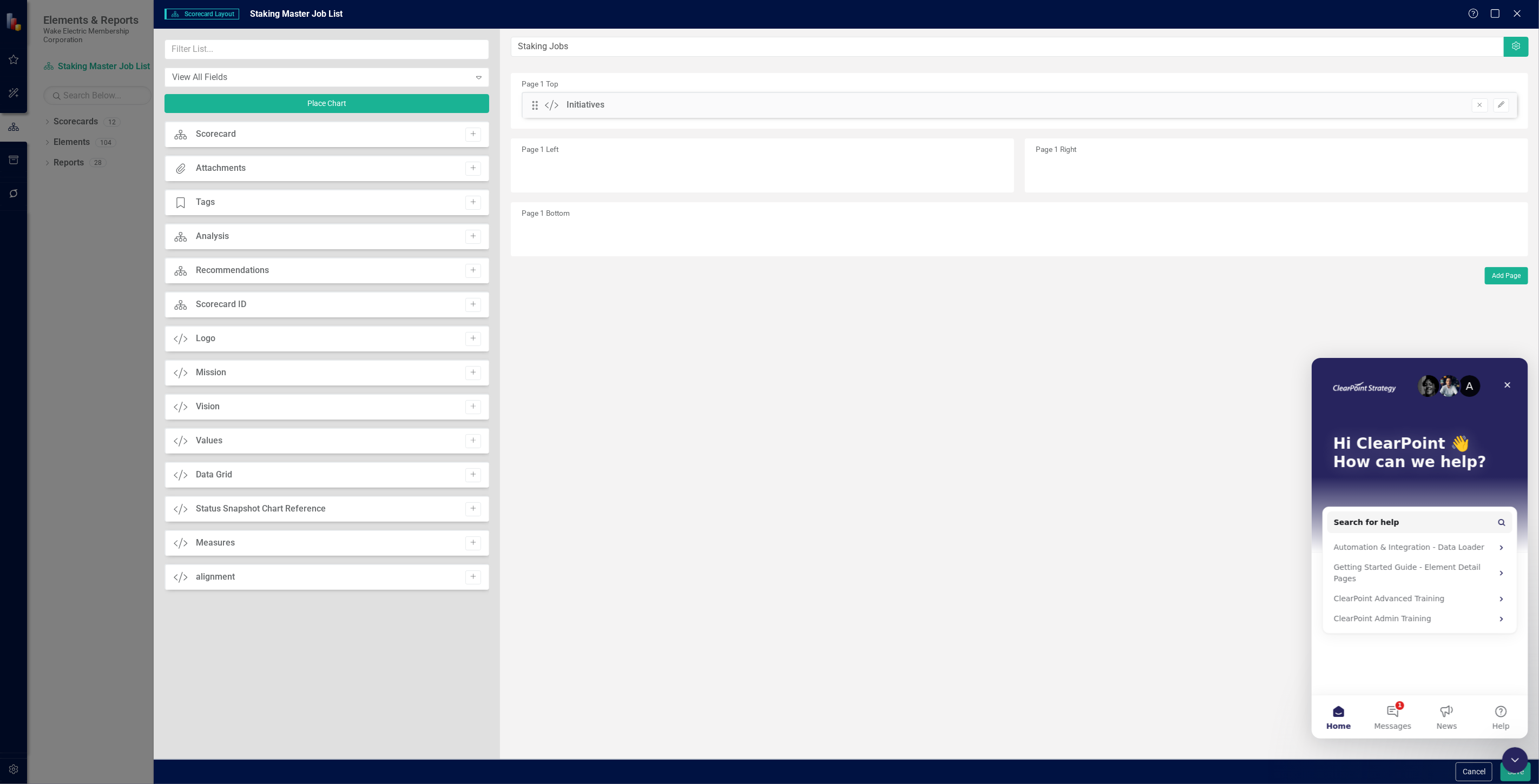
click at [1507, 782] on div "Cancel Save" at bounding box center [845, 771] width 1385 height 25
click at [1507, 776] on button "Save" at bounding box center [1515, 771] width 31 height 19
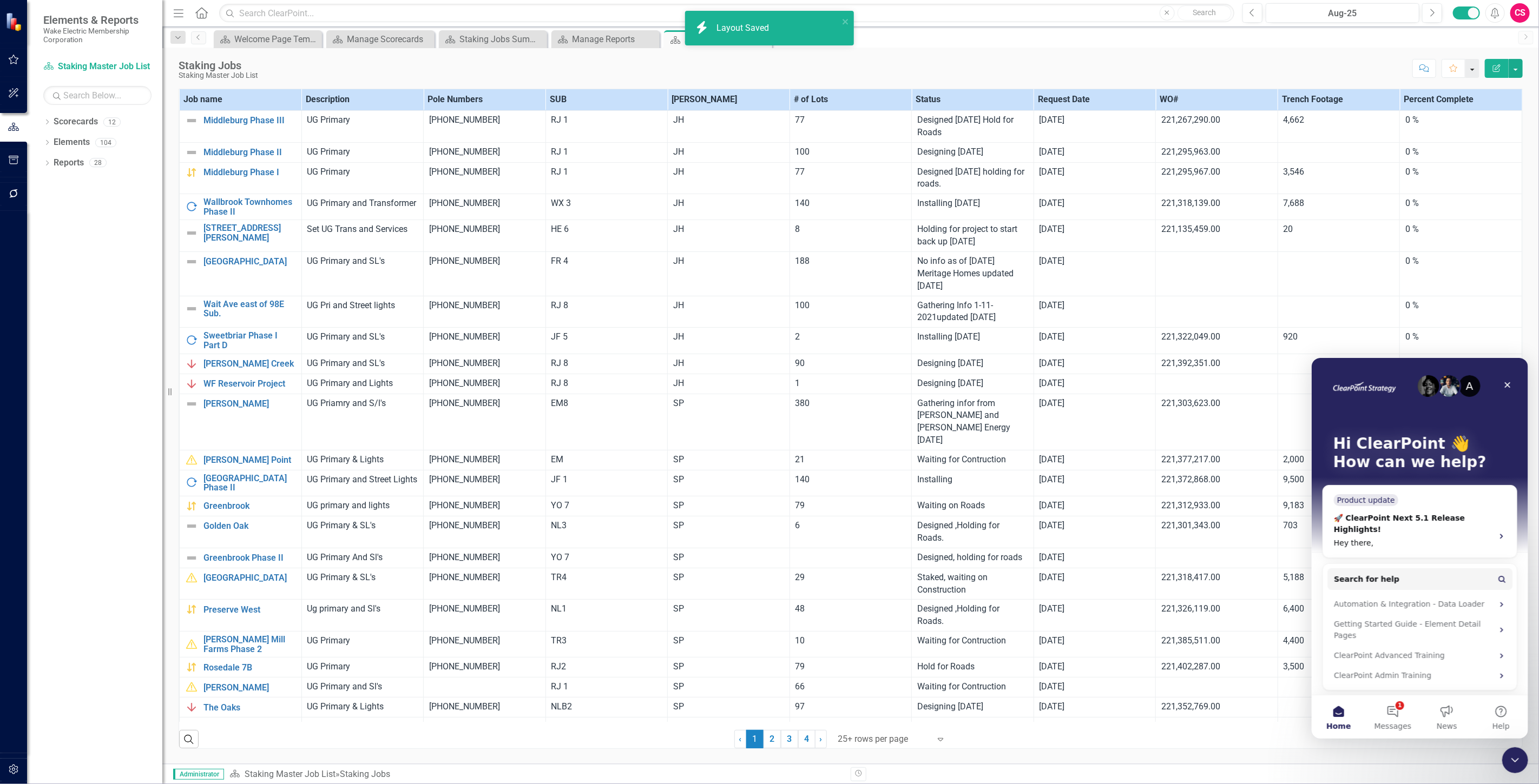
click at [1468, 66] on button "button" at bounding box center [1472, 68] width 14 height 19
click at [1444, 106] on link "Home Set As Home" at bounding box center [1427, 108] width 104 height 20
click at [1475, 68] on button "button" at bounding box center [1472, 68] width 14 height 19
click at [1431, 110] on link "Group Bulk Set Home Page" at bounding box center [1427, 108] width 104 height 20
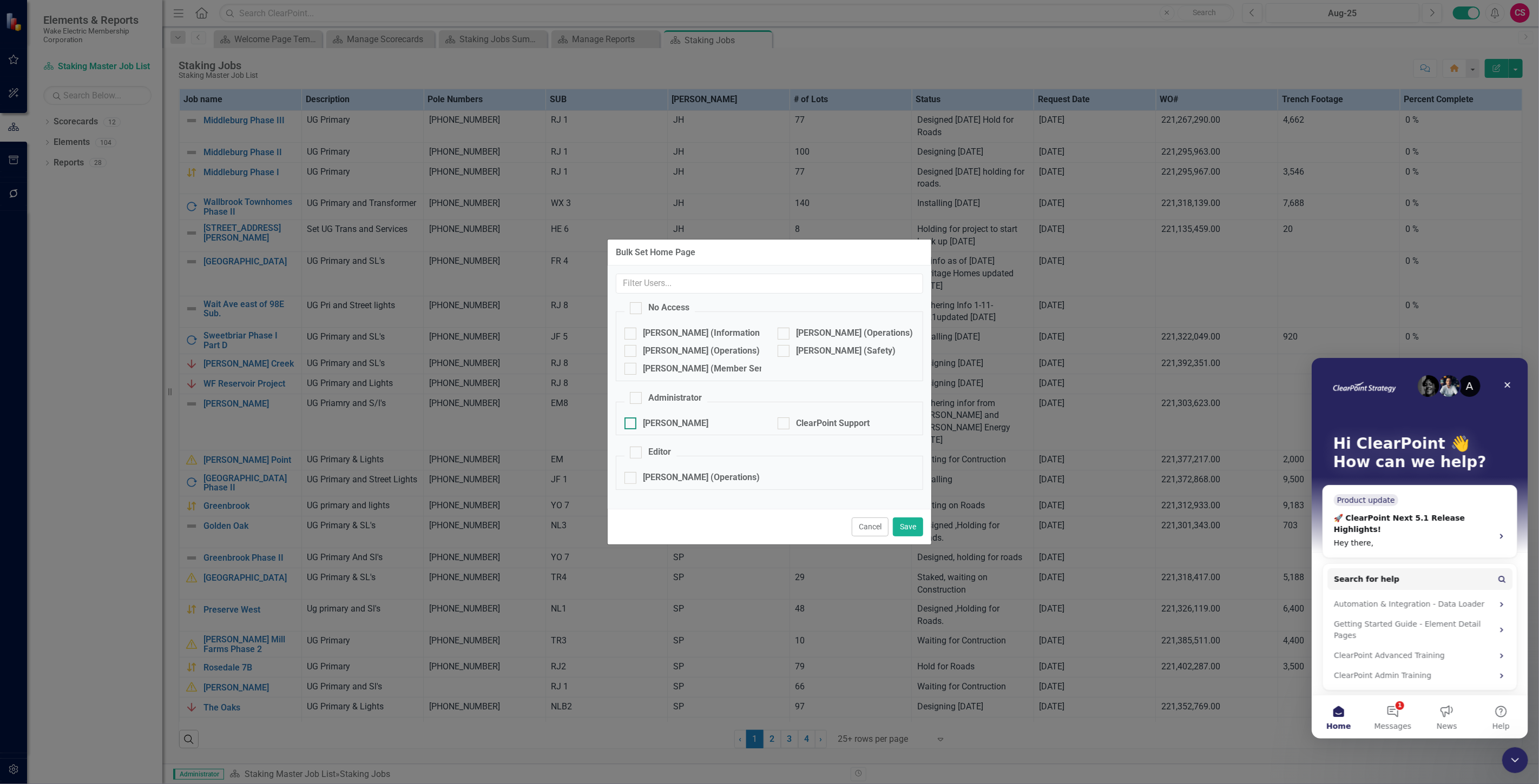
click at [663, 420] on div "[PERSON_NAME]" at bounding box center [676, 423] width 65 height 13
click at [632, 420] on input "[PERSON_NAME]" at bounding box center [627, 420] width 7 height 7
checkbox input "true"
click at [915, 530] on button "Save" at bounding box center [908, 527] width 31 height 19
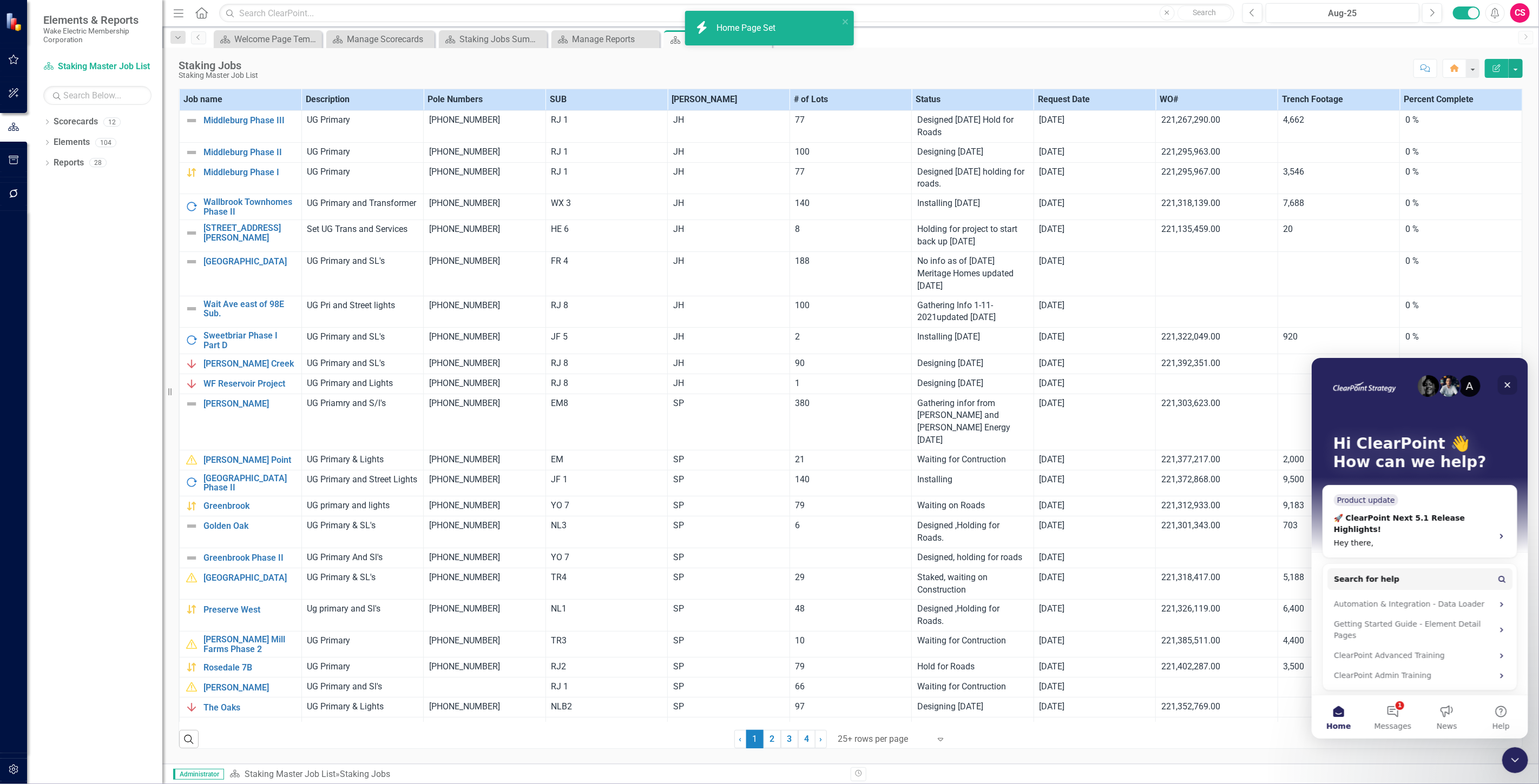
click at [1511, 382] on div "Close" at bounding box center [1507, 385] width 19 height 19
